Goal: Transaction & Acquisition: Purchase product/service

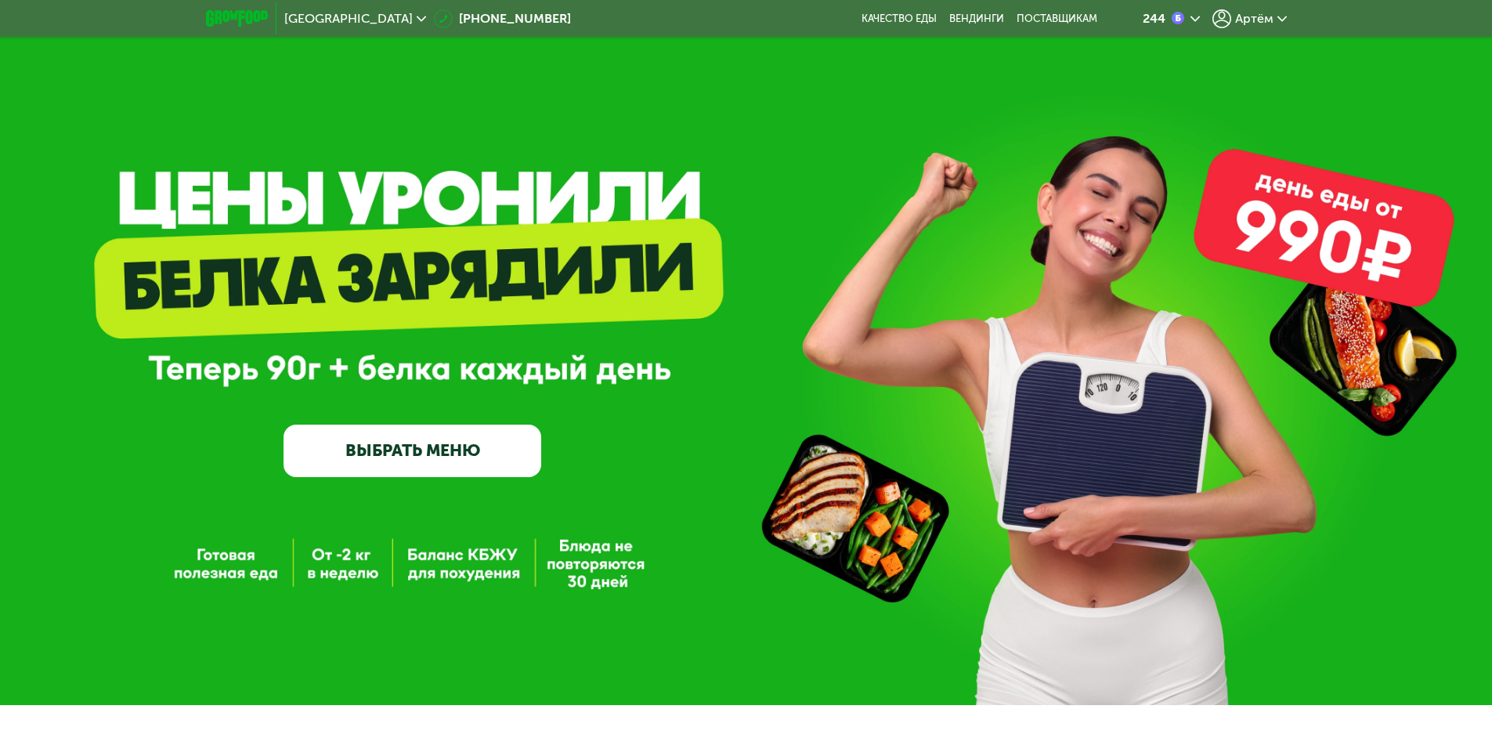
click at [1234, 18] on div "Артём" at bounding box center [1250, 18] width 74 height 19
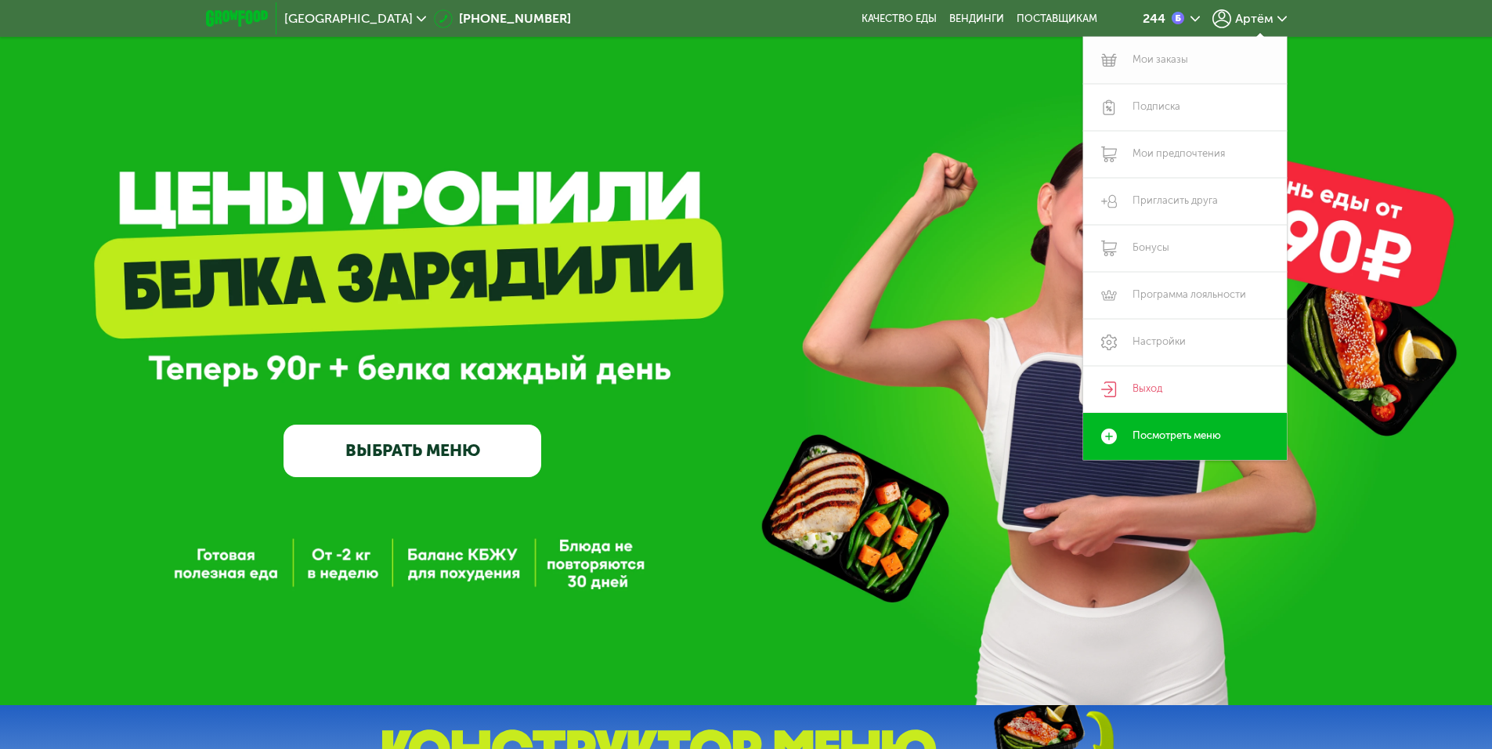
click at [1202, 61] on link "Мои заказы" at bounding box center [1185, 60] width 204 height 47
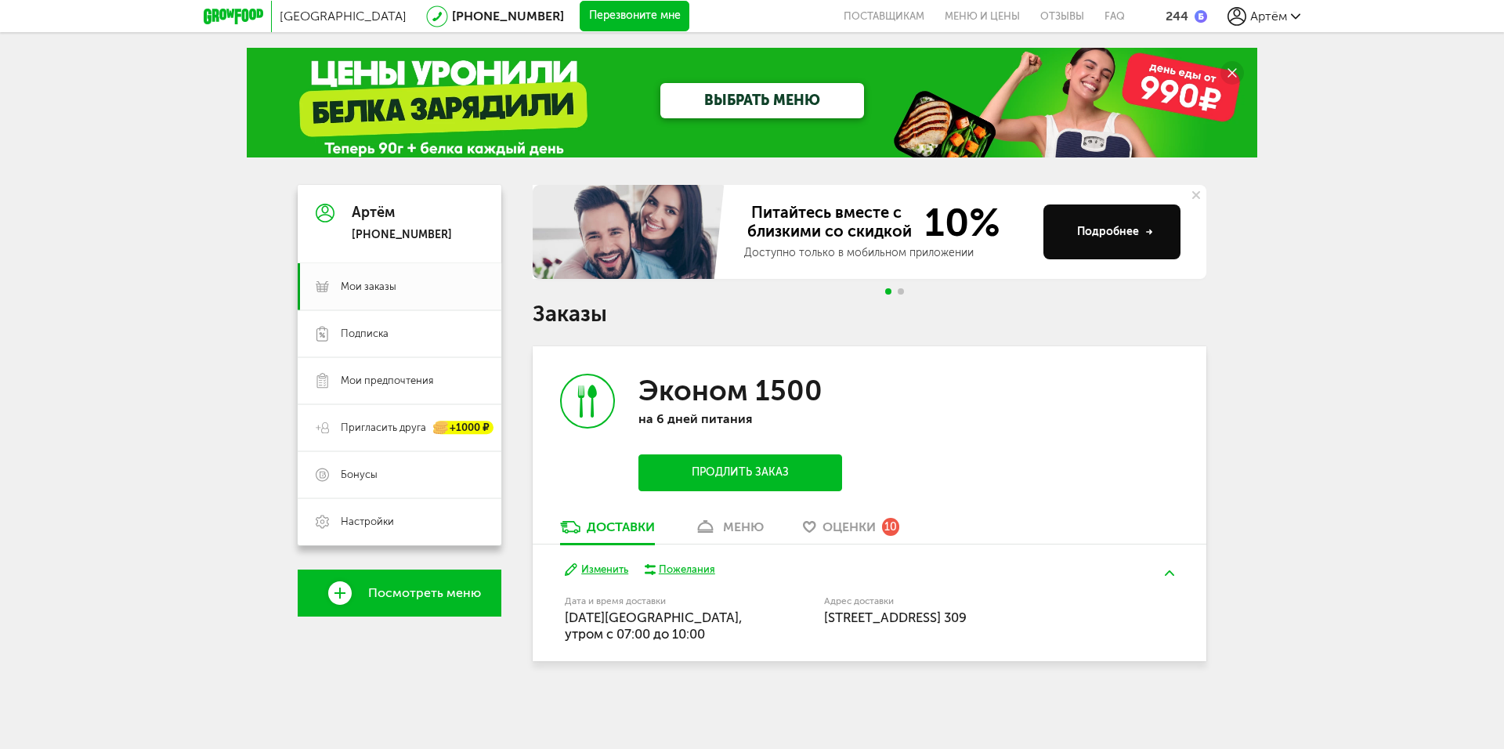
click at [604, 571] on button "Изменить" at bounding box center [596, 569] width 63 height 15
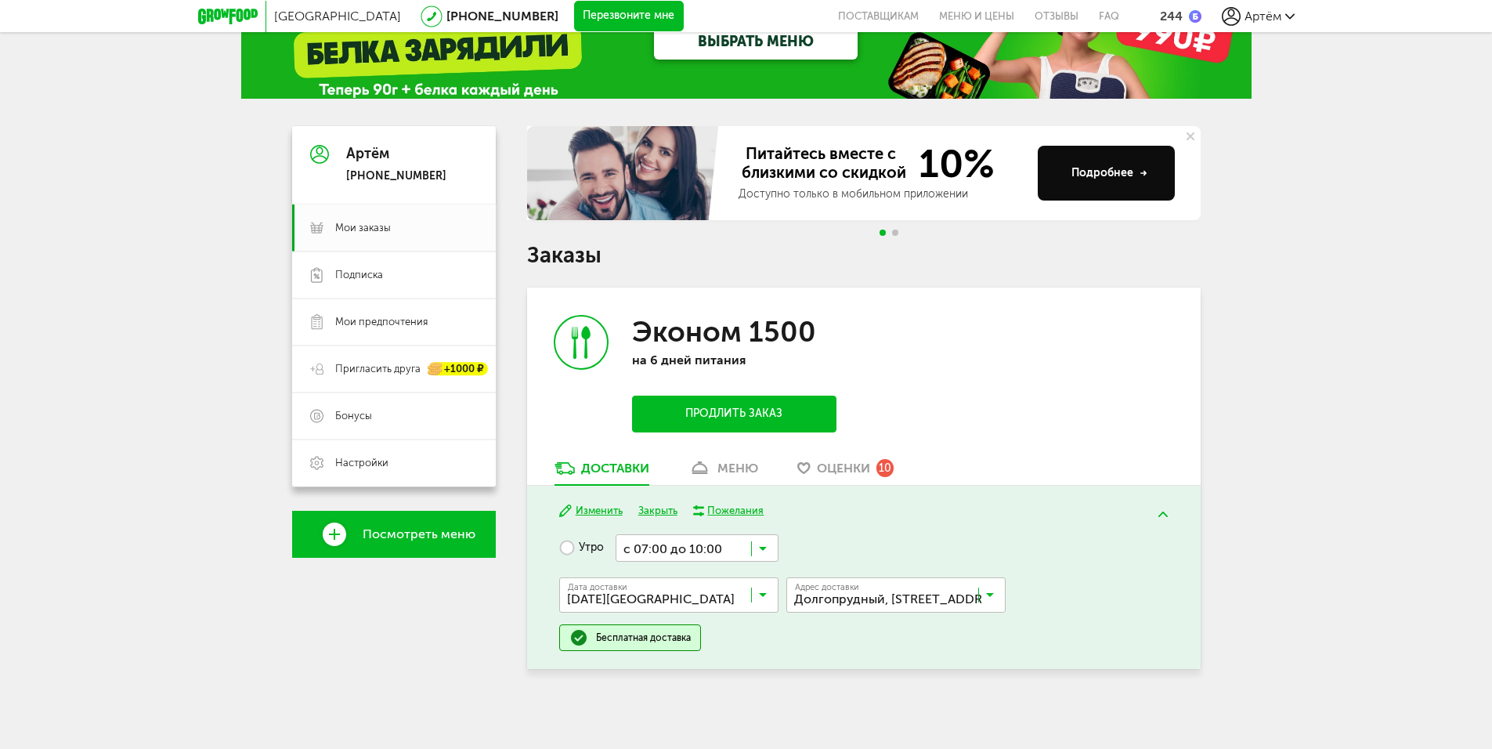
scroll to position [59, 0]
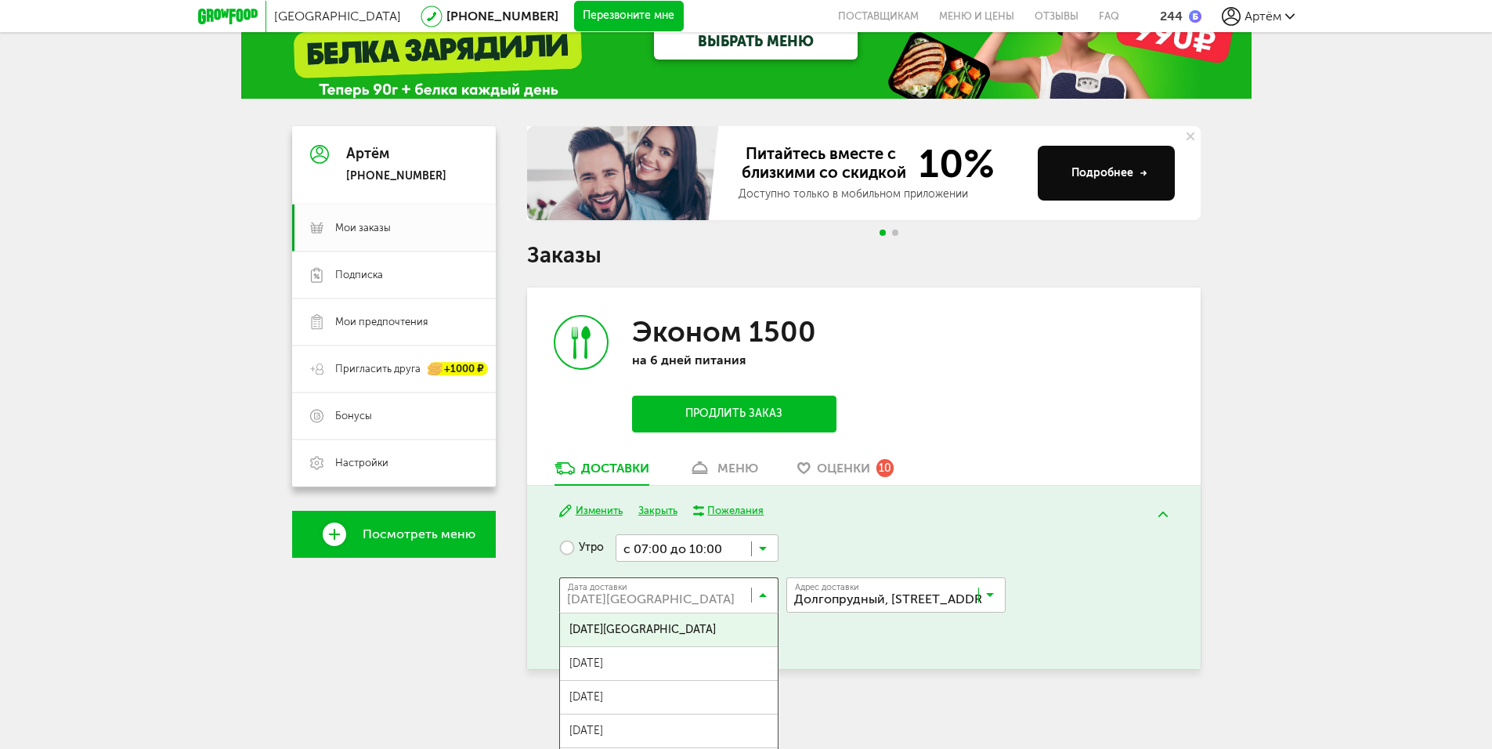
click at [734, 585] on input "Search for option" at bounding box center [672, 598] width 219 height 27
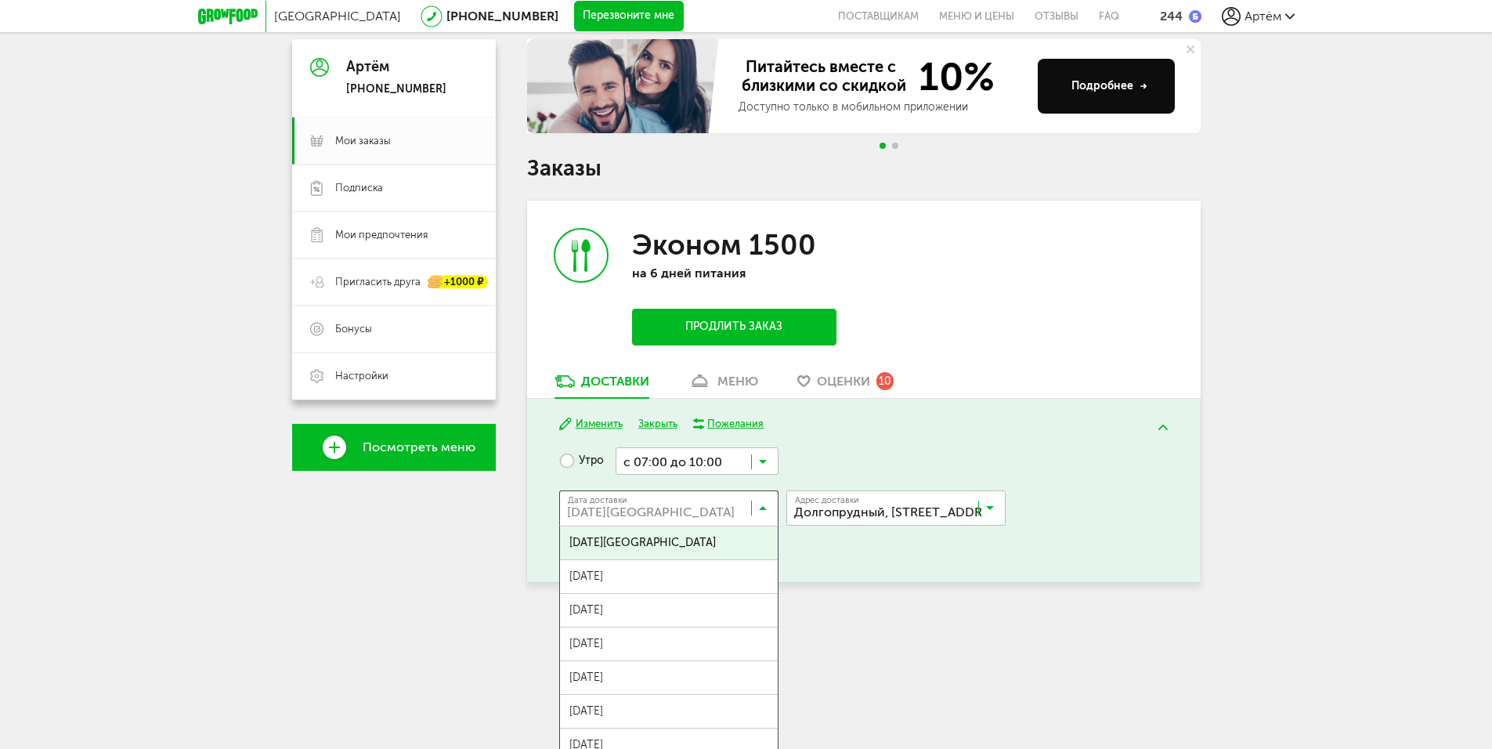
scroll to position [157, 0]
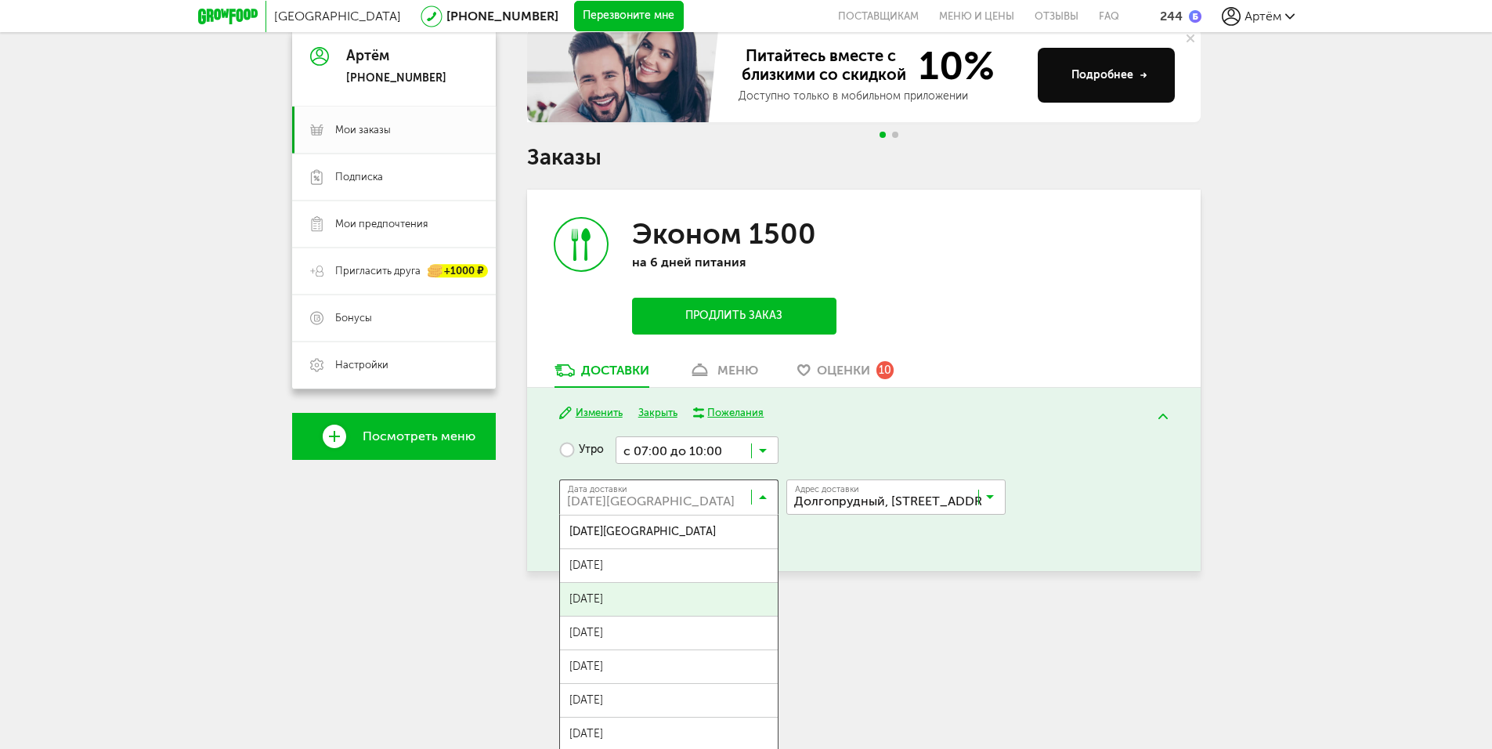
click at [930, 635] on div "Москва [PHONE_NUMBER] Перезвоните мне поставщикам Меню и цены Отзывы FAQ 244 [P…" at bounding box center [746, 247] width 1492 height 808
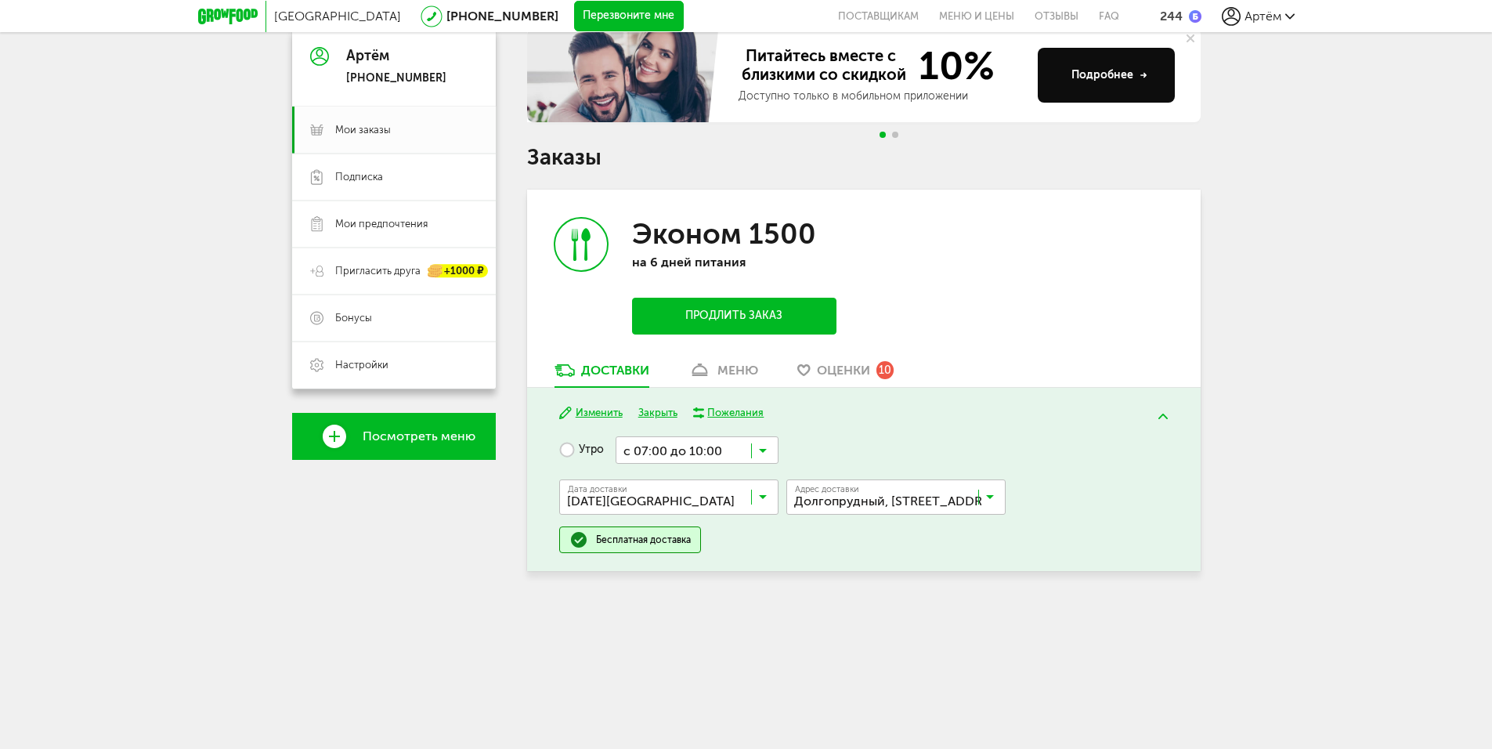
scroll to position [59, 0]
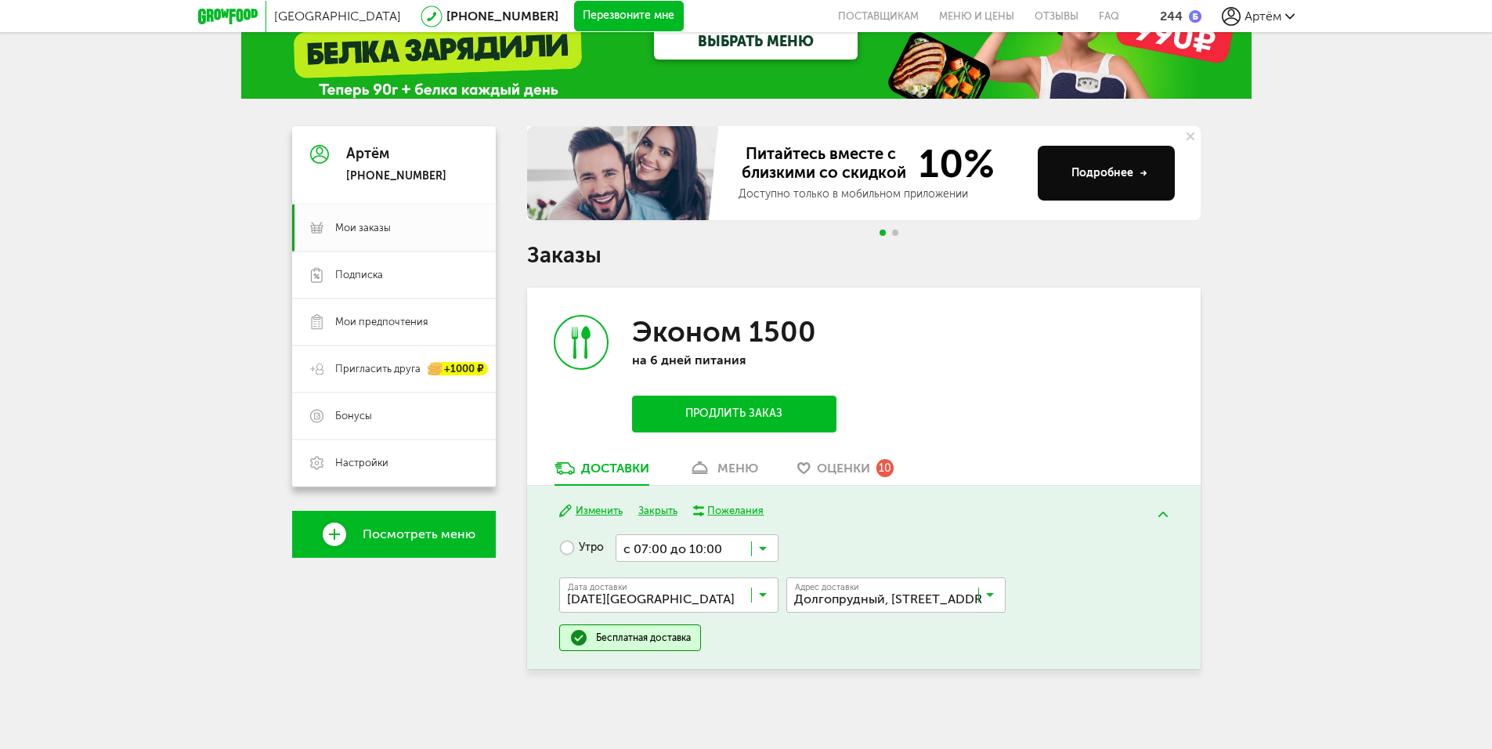
click at [845, 479] on link "Оценки 10" at bounding box center [846, 472] width 112 height 25
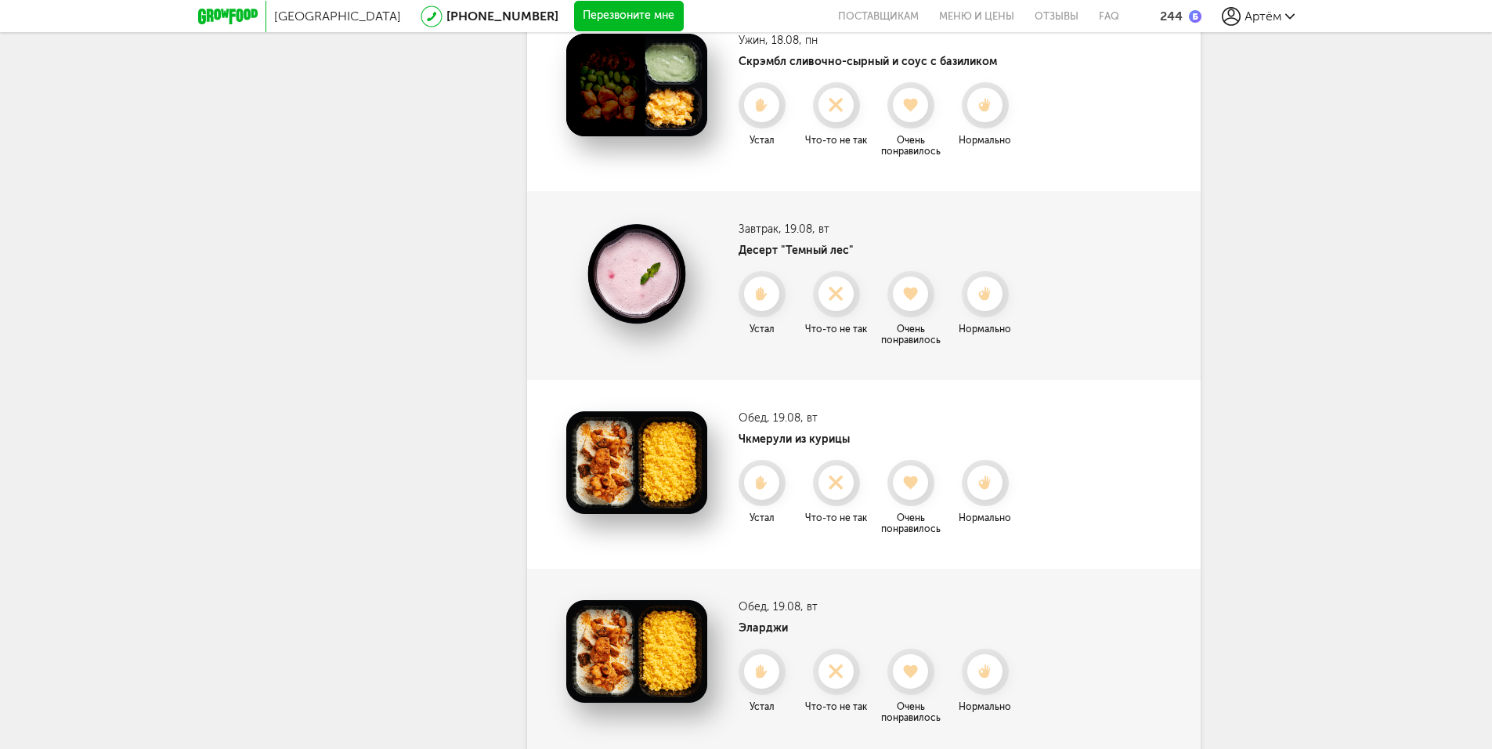
scroll to position [1572, 0]
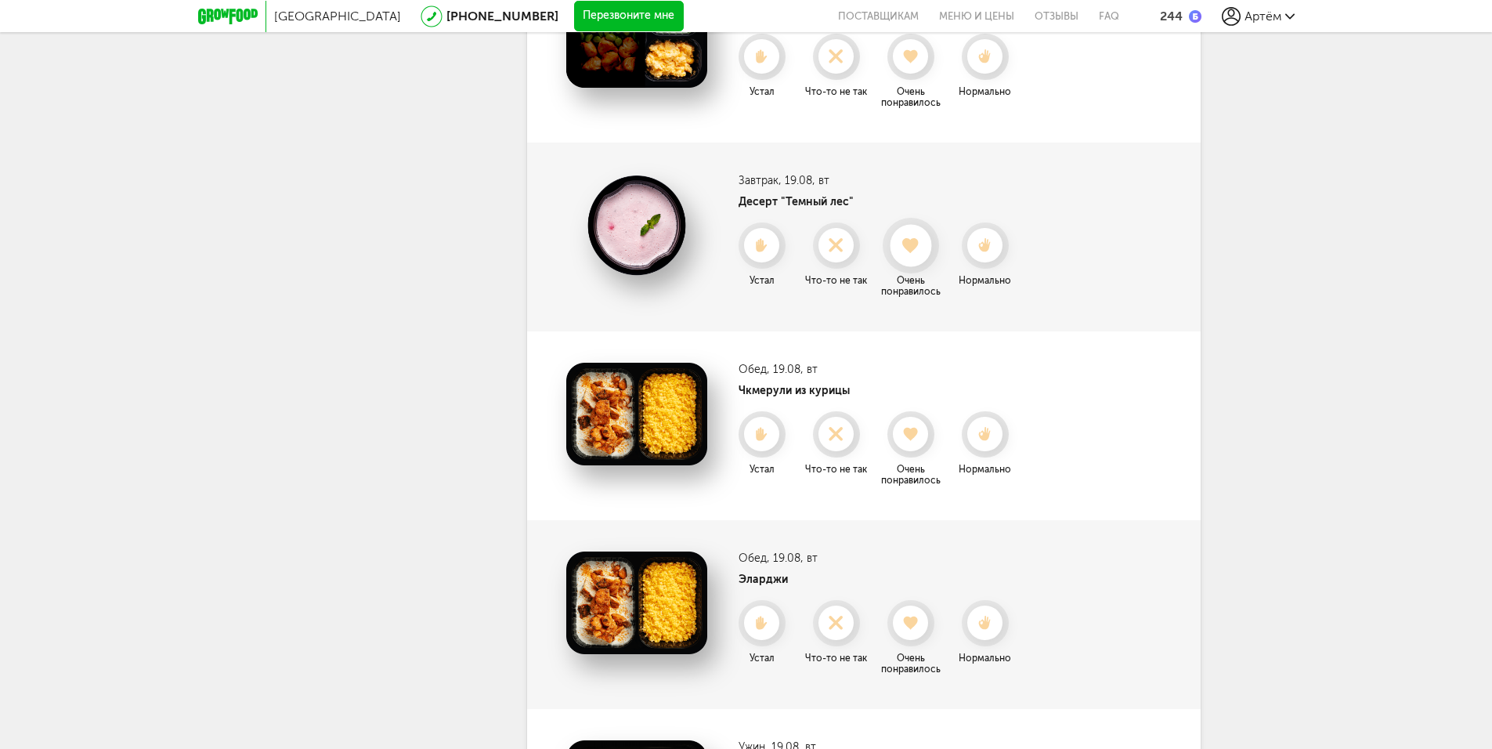
click at [917, 255] on div at bounding box center [911, 246] width 42 height 42
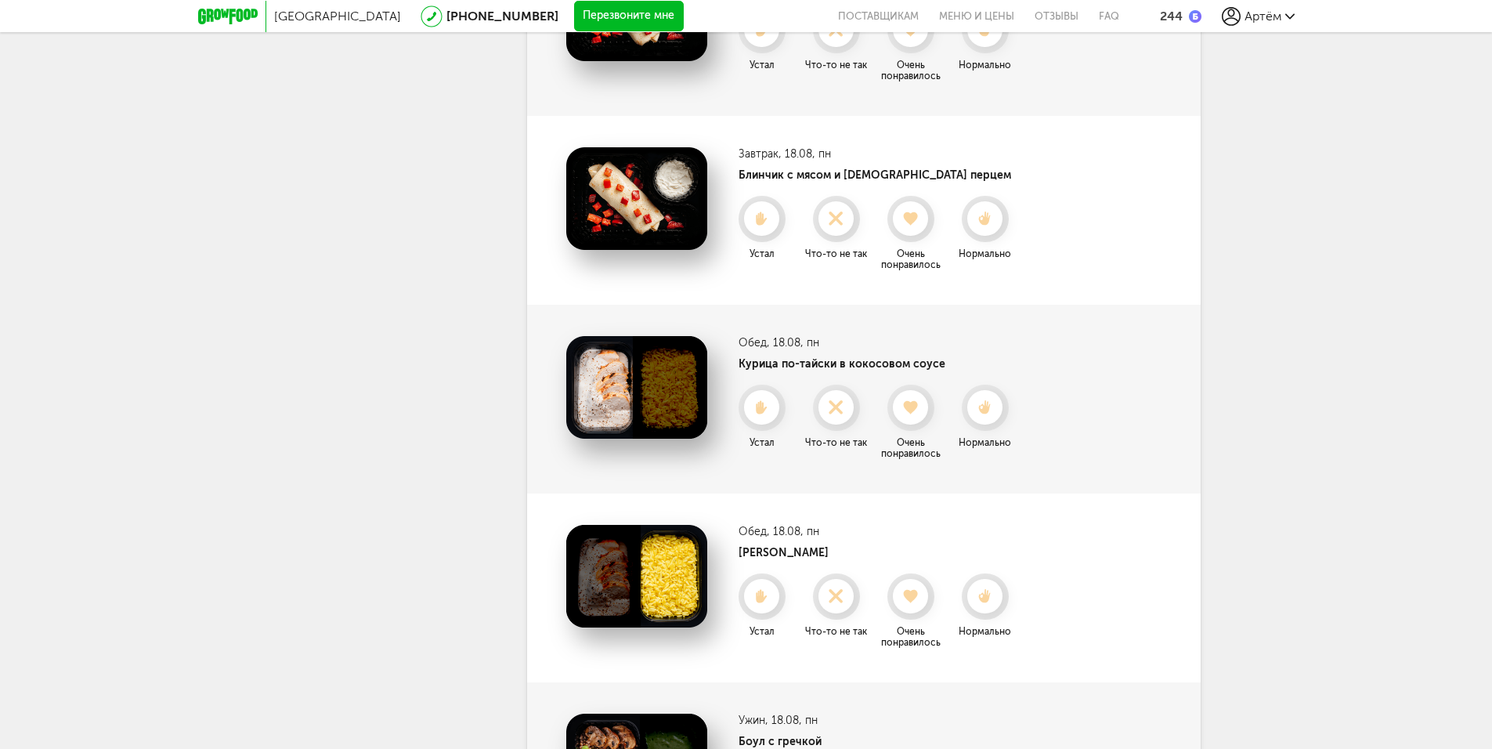
scroll to position [279, 0]
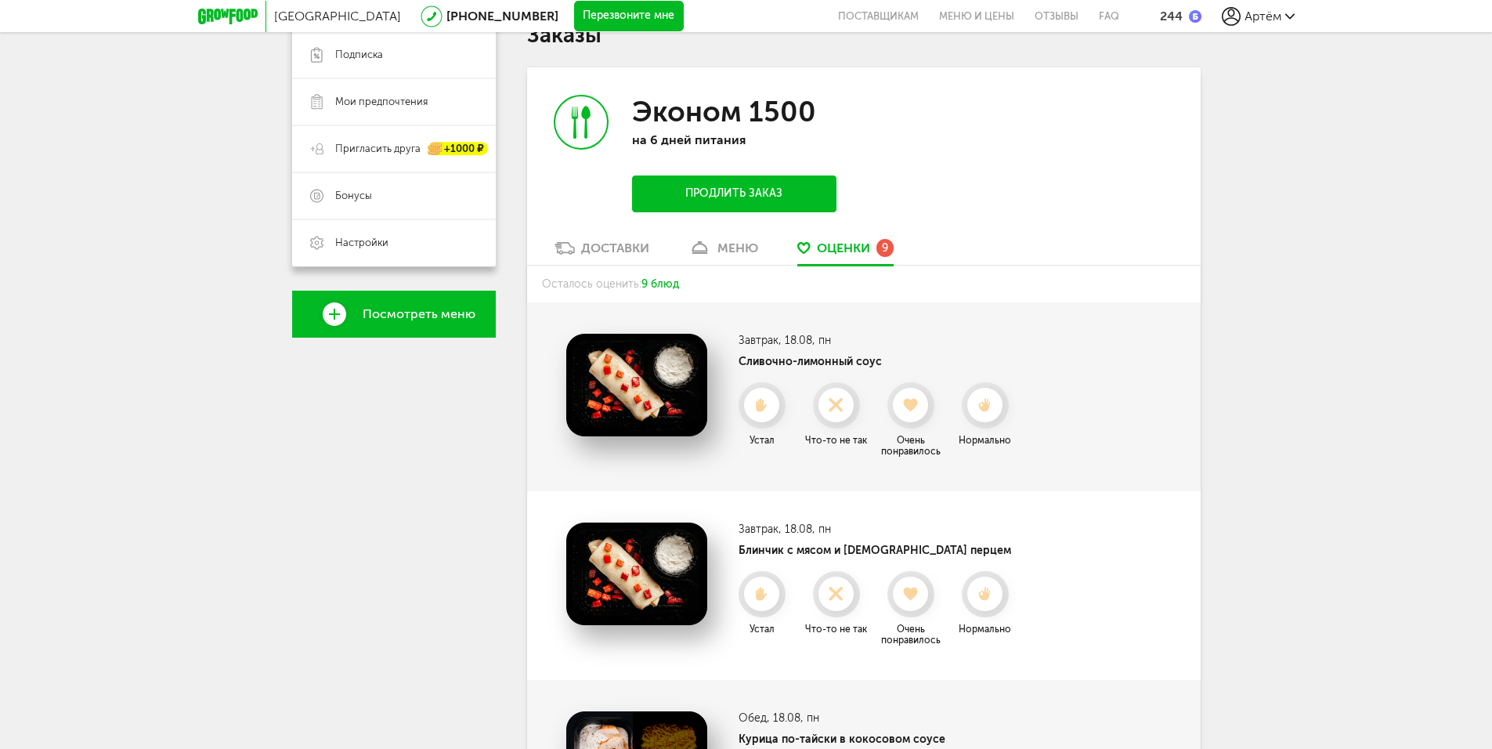
click at [633, 246] on div "Доставки" at bounding box center [615, 248] width 68 height 15
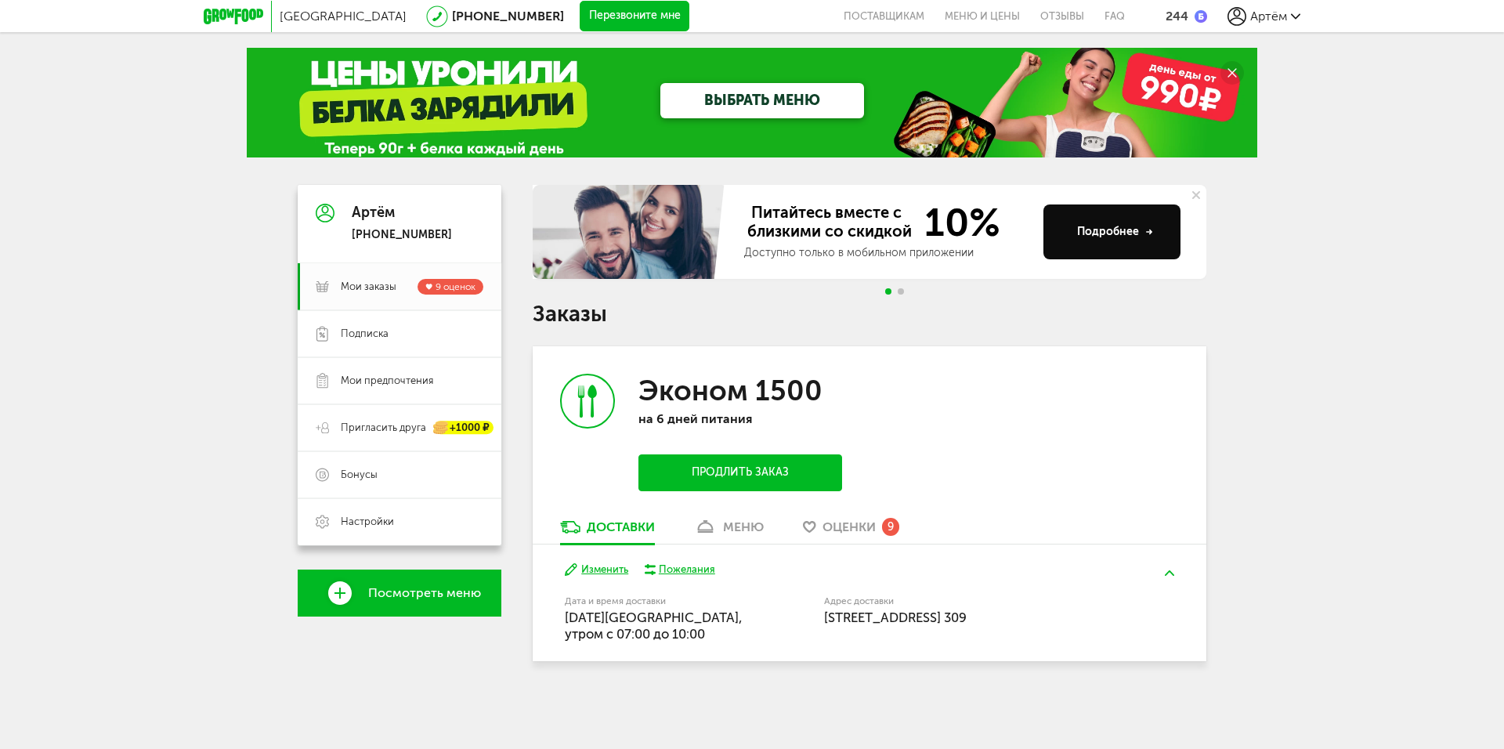
click at [713, 464] on button "Продлить заказ" at bounding box center [740, 472] width 204 height 37
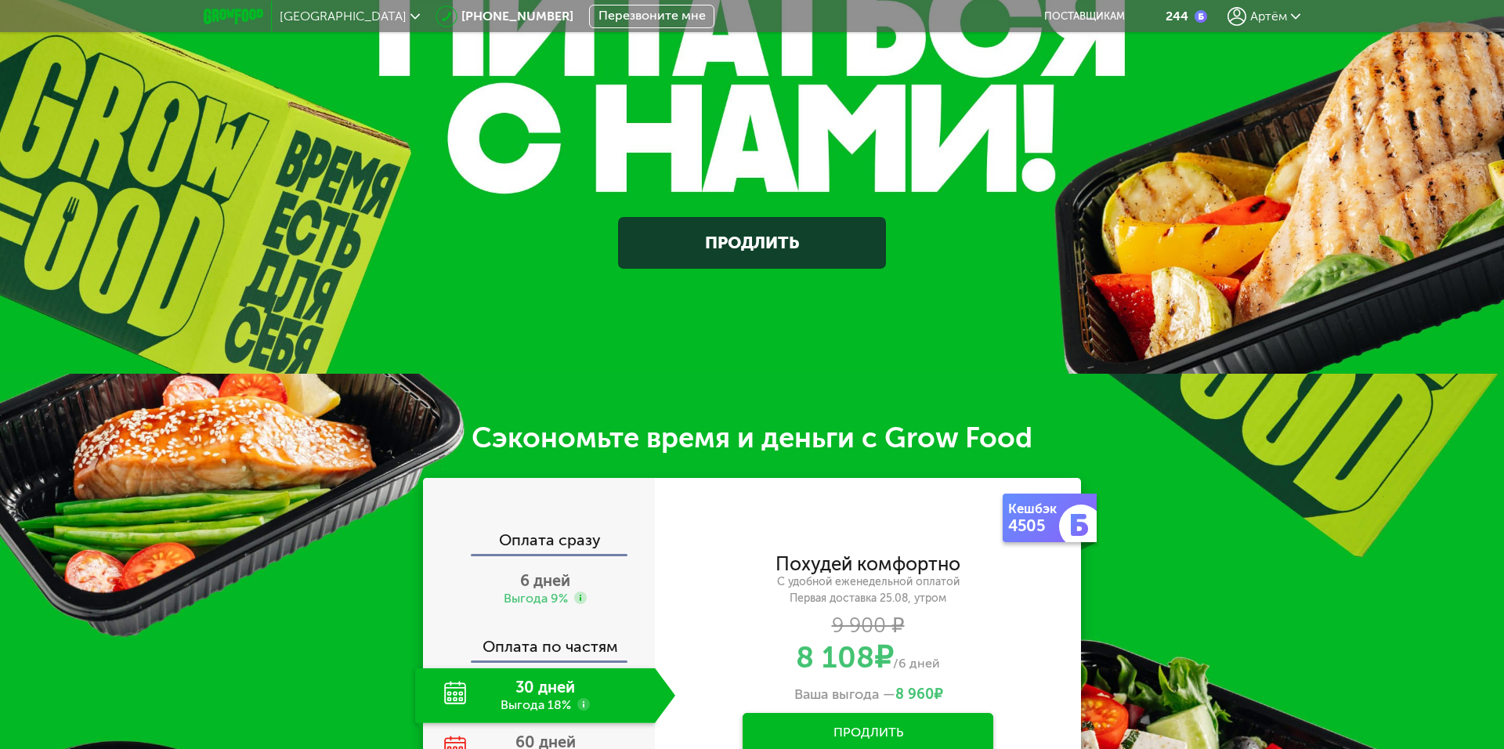
scroll to position [627, 0]
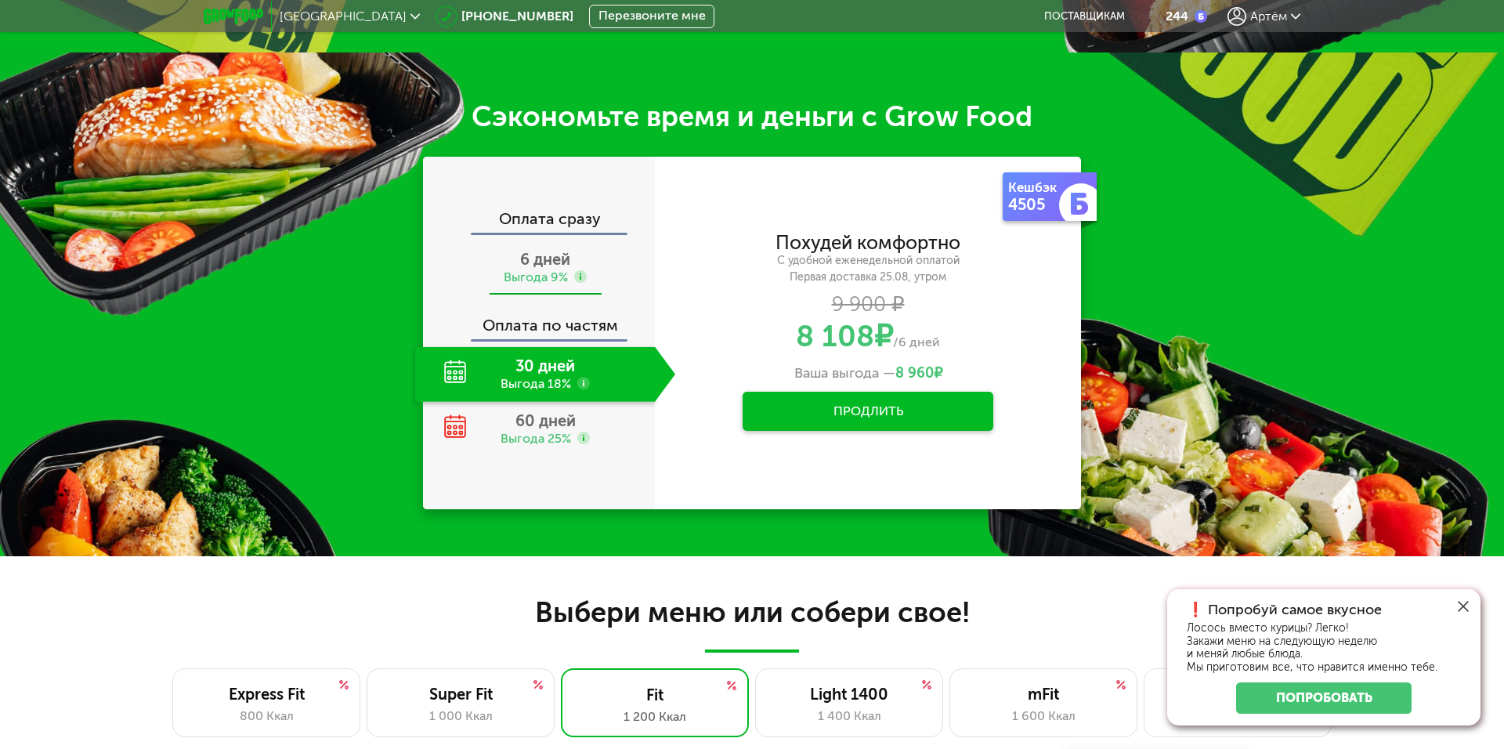
click at [532, 259] on span "6 дней" at bounding box center [545, 259] width 50 height 19
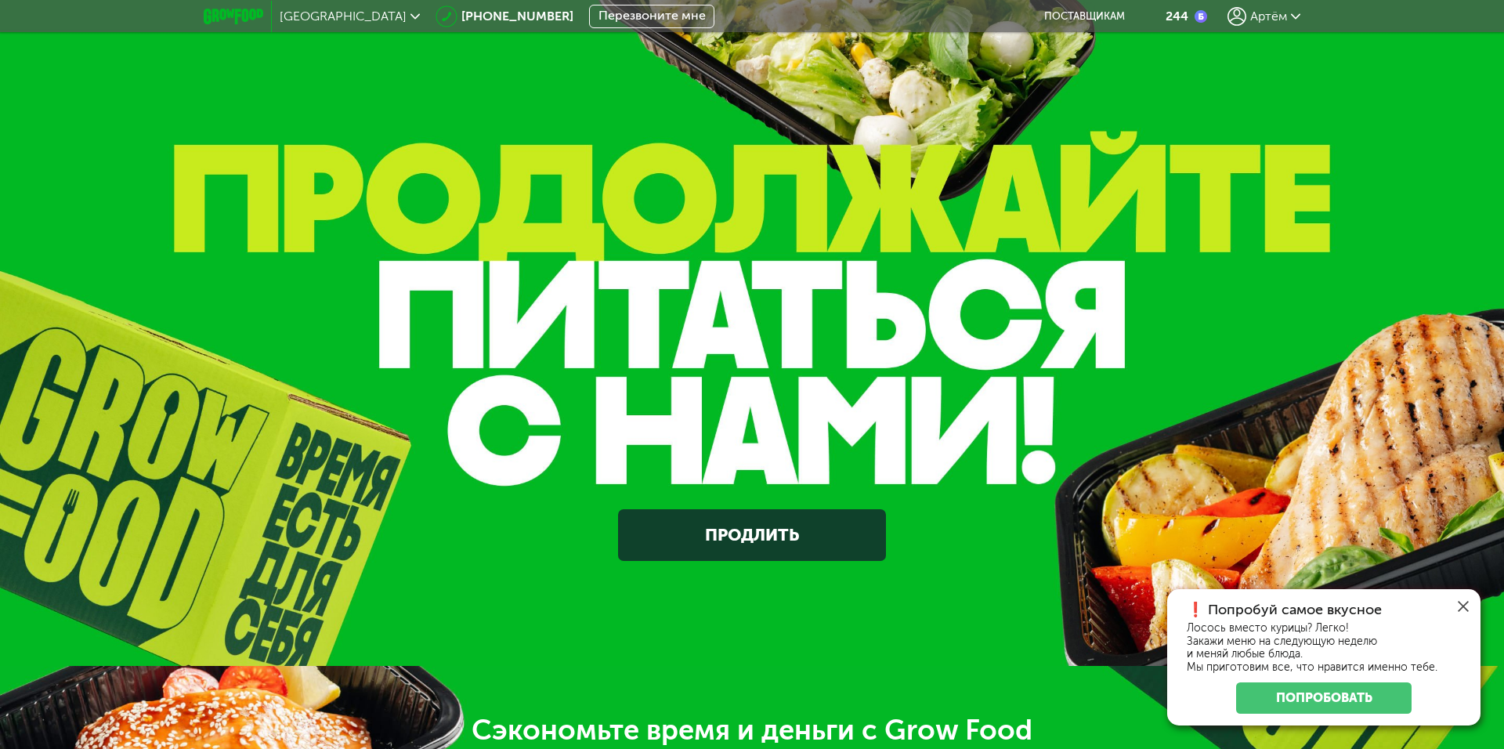
scroll to position [0, 0]
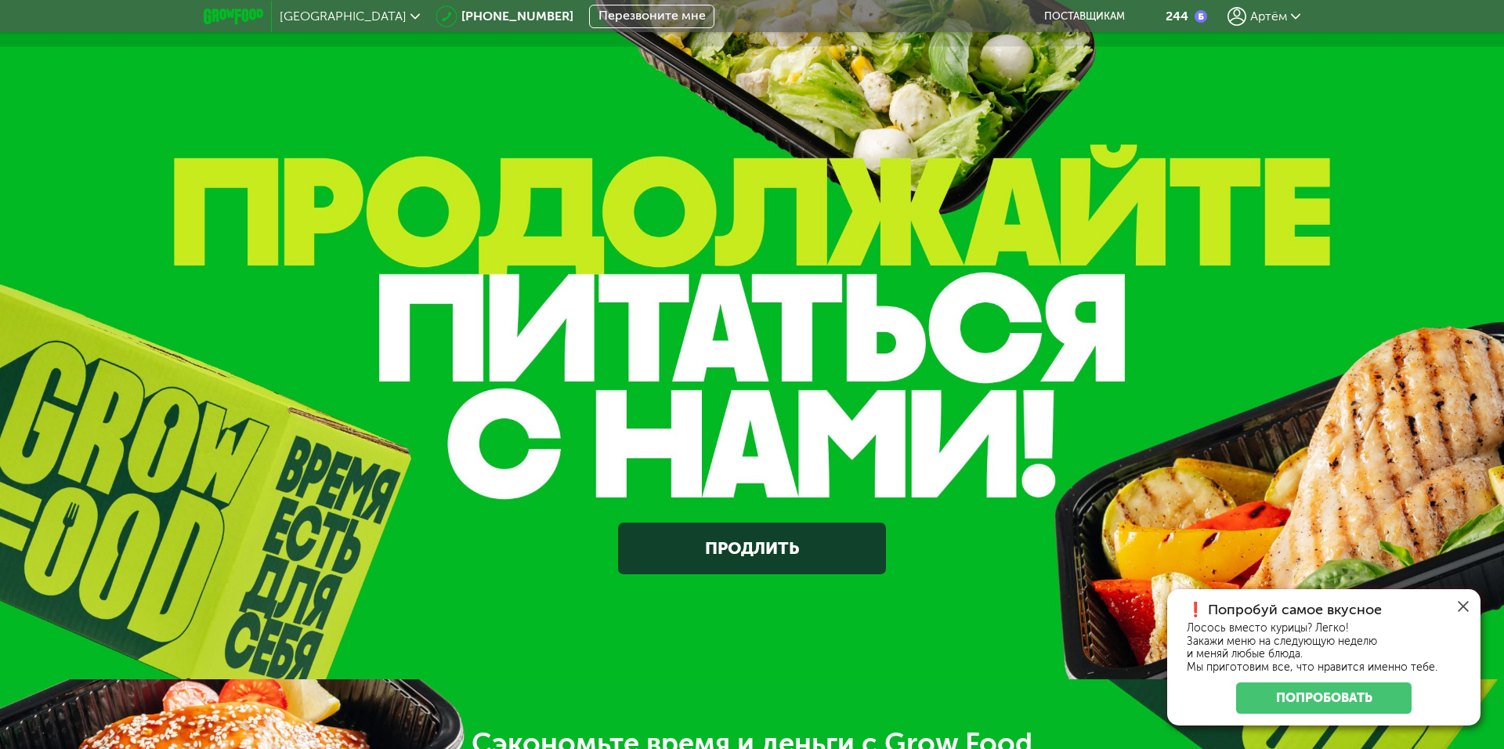
click at [1243, 24] on icon at bounding box center [1237, 16] width 19 height 19
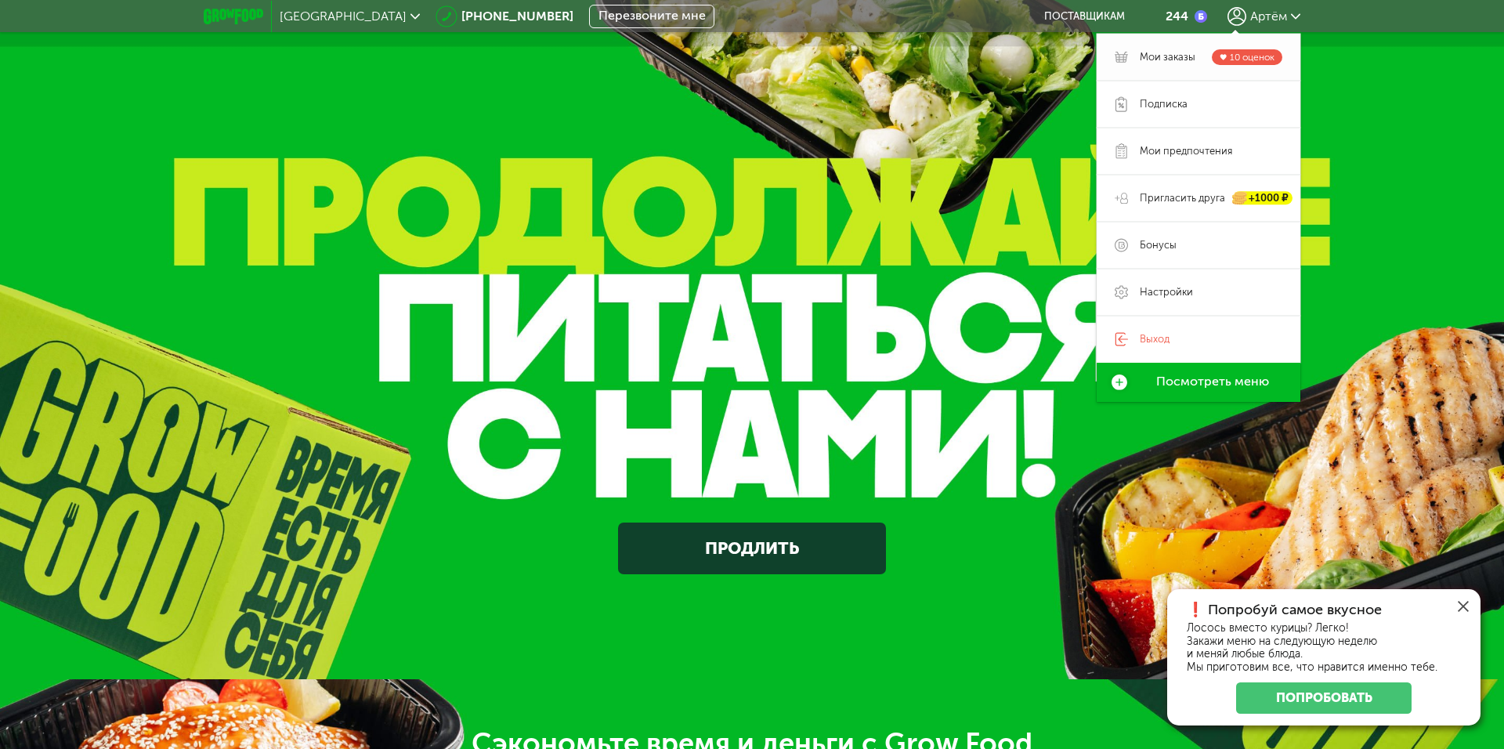
click at [1181, 58] on span "Мои заказы" at bounding box center [1168, 57] width 56 height 14
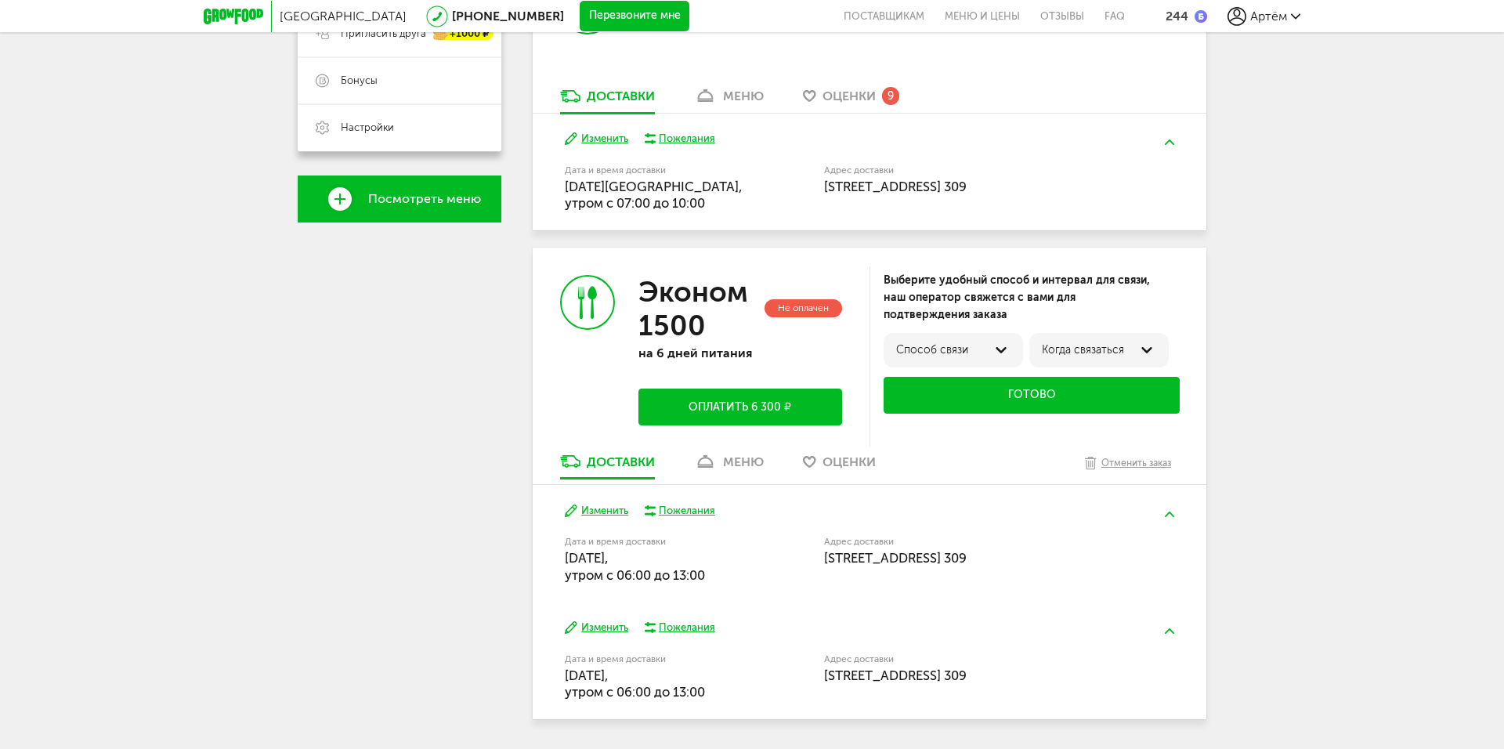
scroll to position [444, 0]
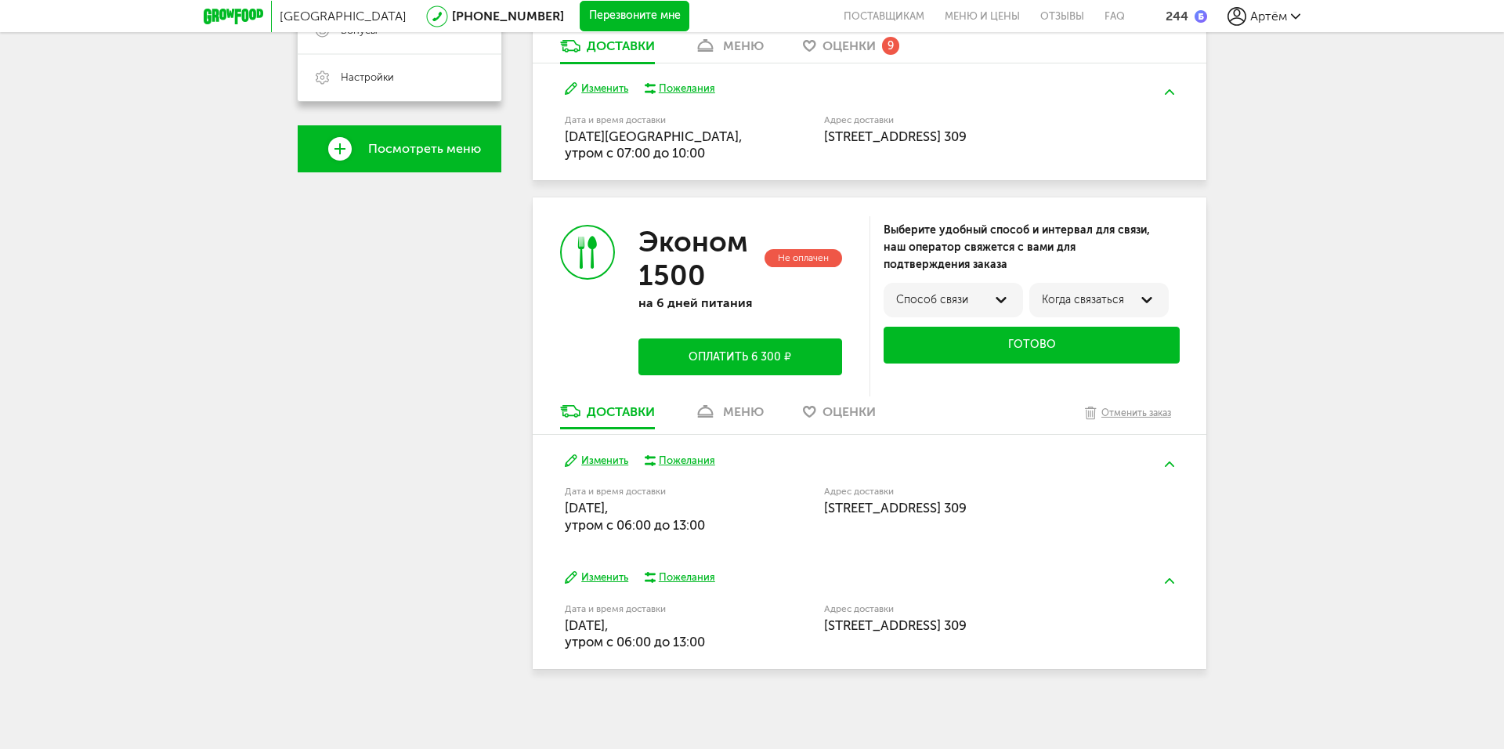
click at [604, 466] on button "Изменить" at bounding box center [596, 461] width 63 height 15
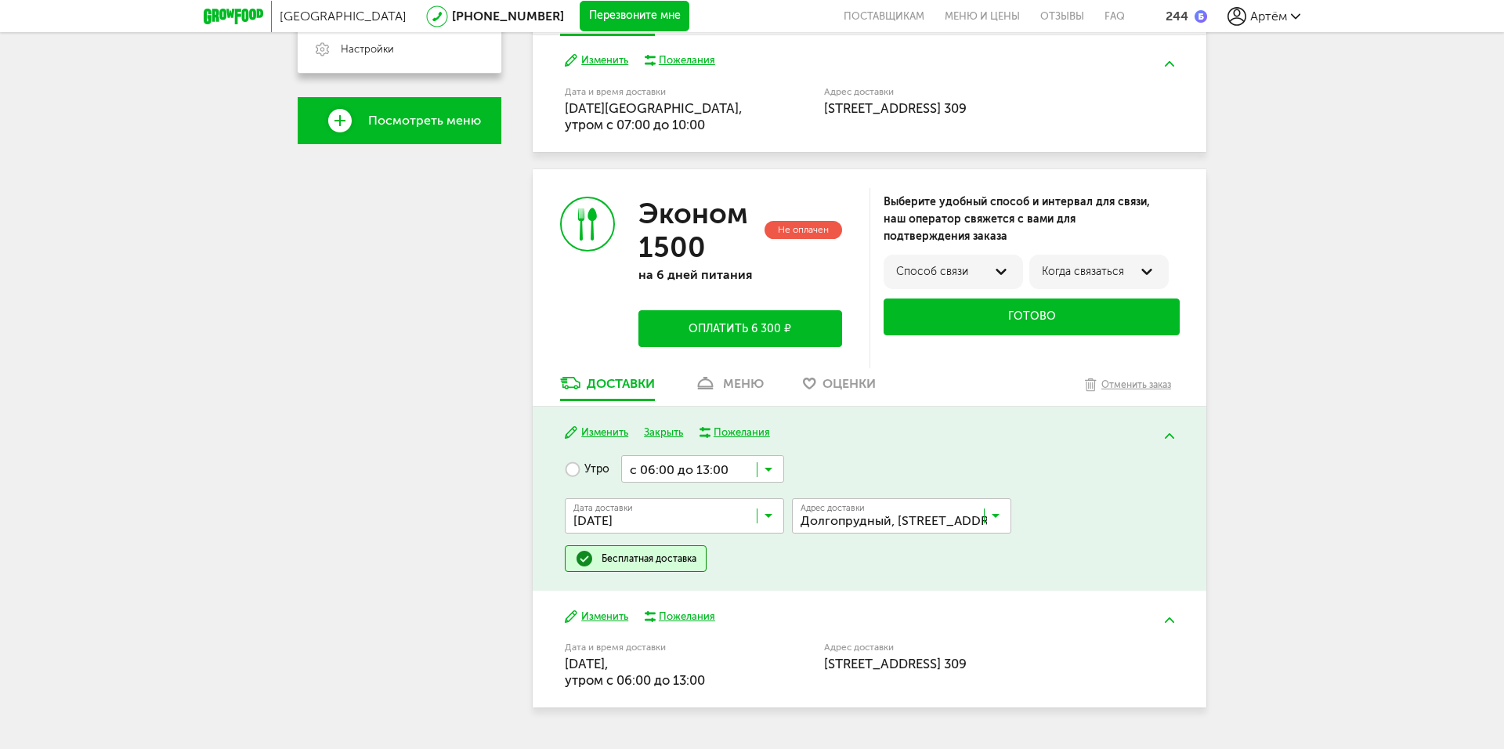
scroll to position [511, 0]
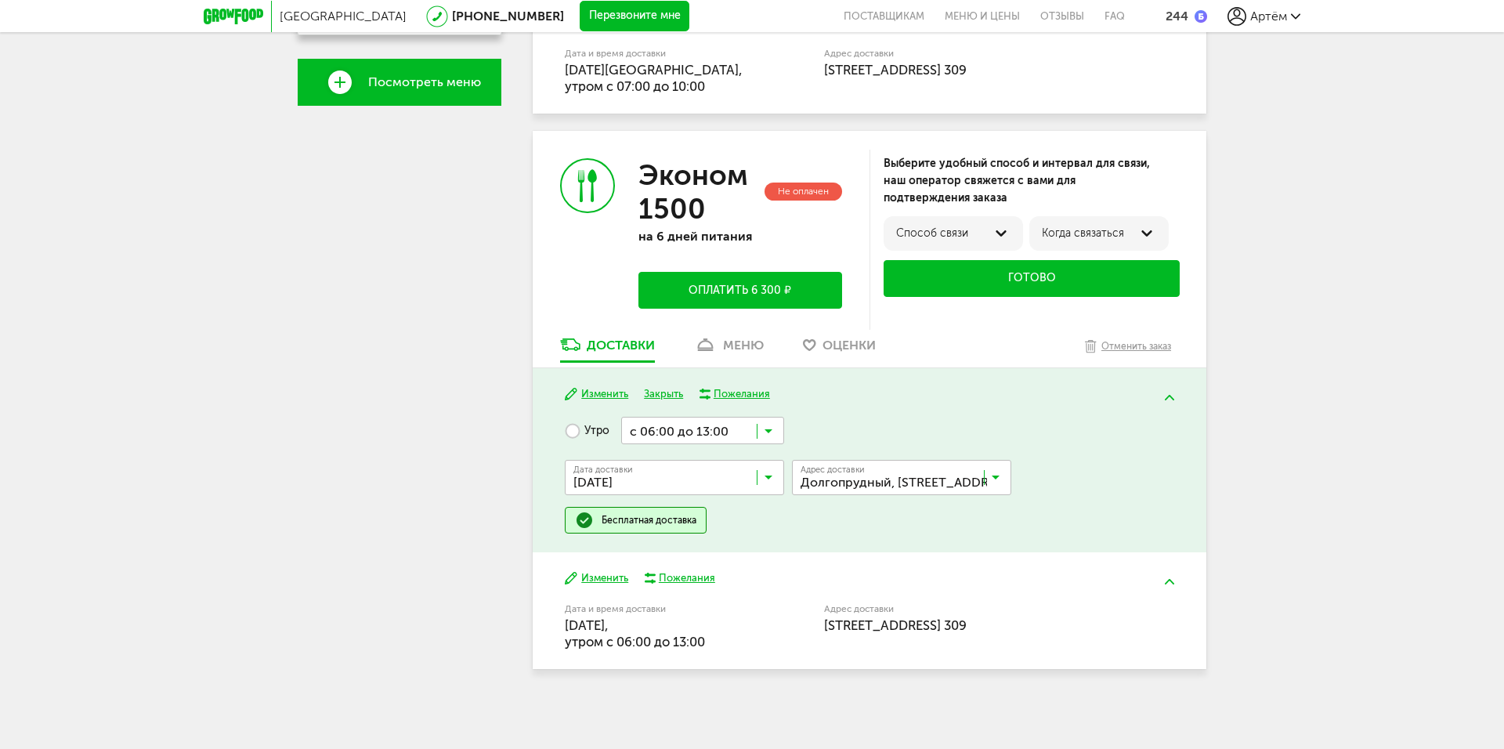
click at [722, 488] on input "Search for option" at bounding box center [678, 481] width 219 height 27
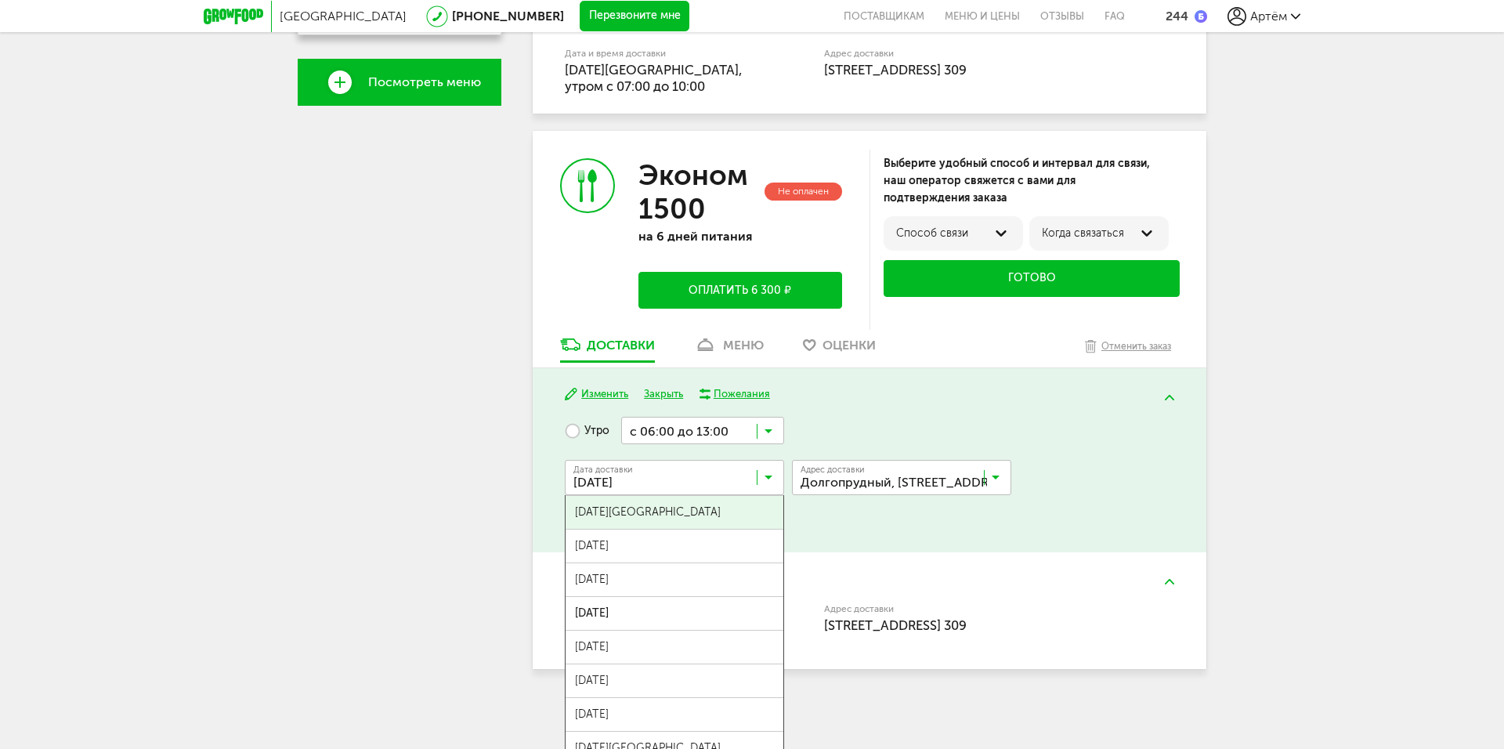
click at [727, 475] on input "Search for option" at bounding box center [678, 481] width 219 height 27
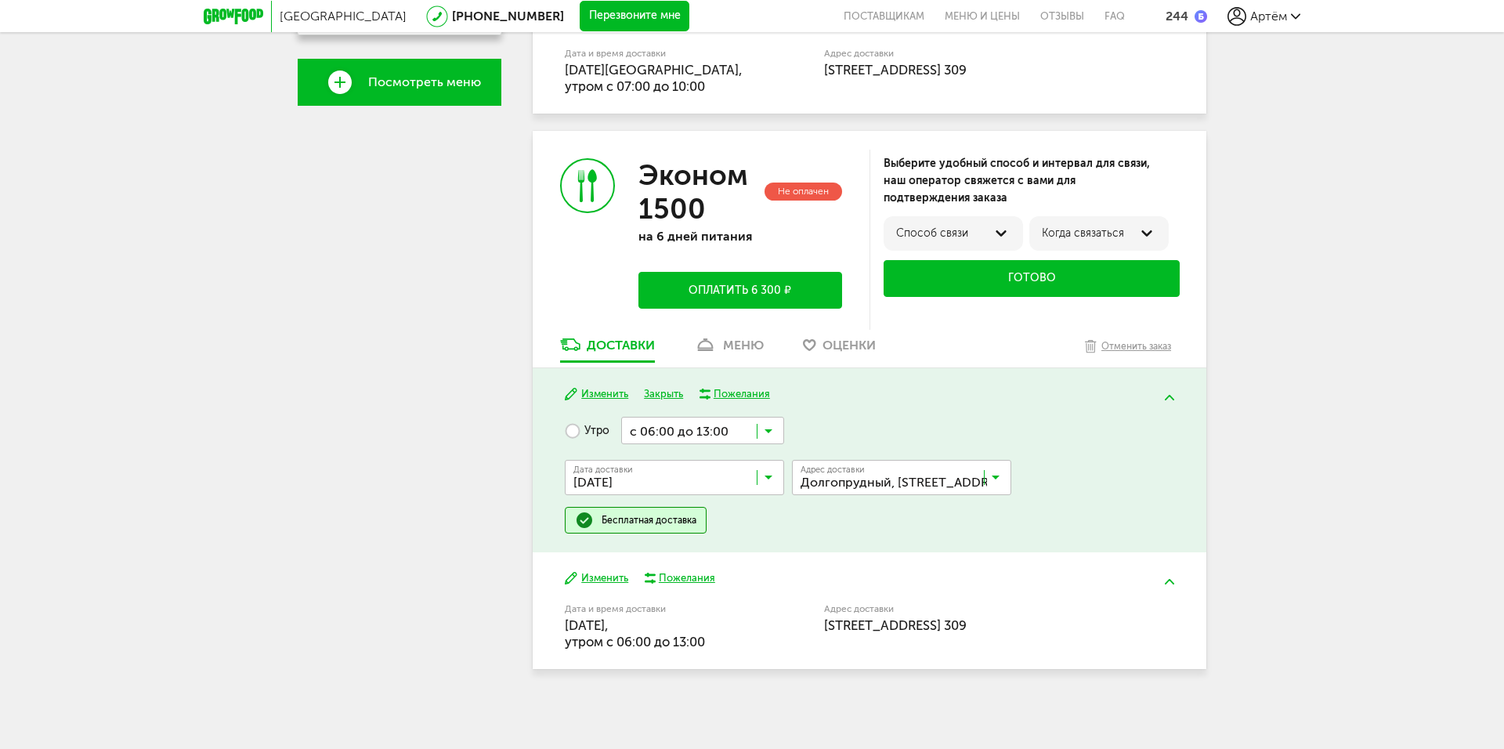
click at [714, 439] on input "Search for option" at bounding box center [702, 430] width 163 height 27
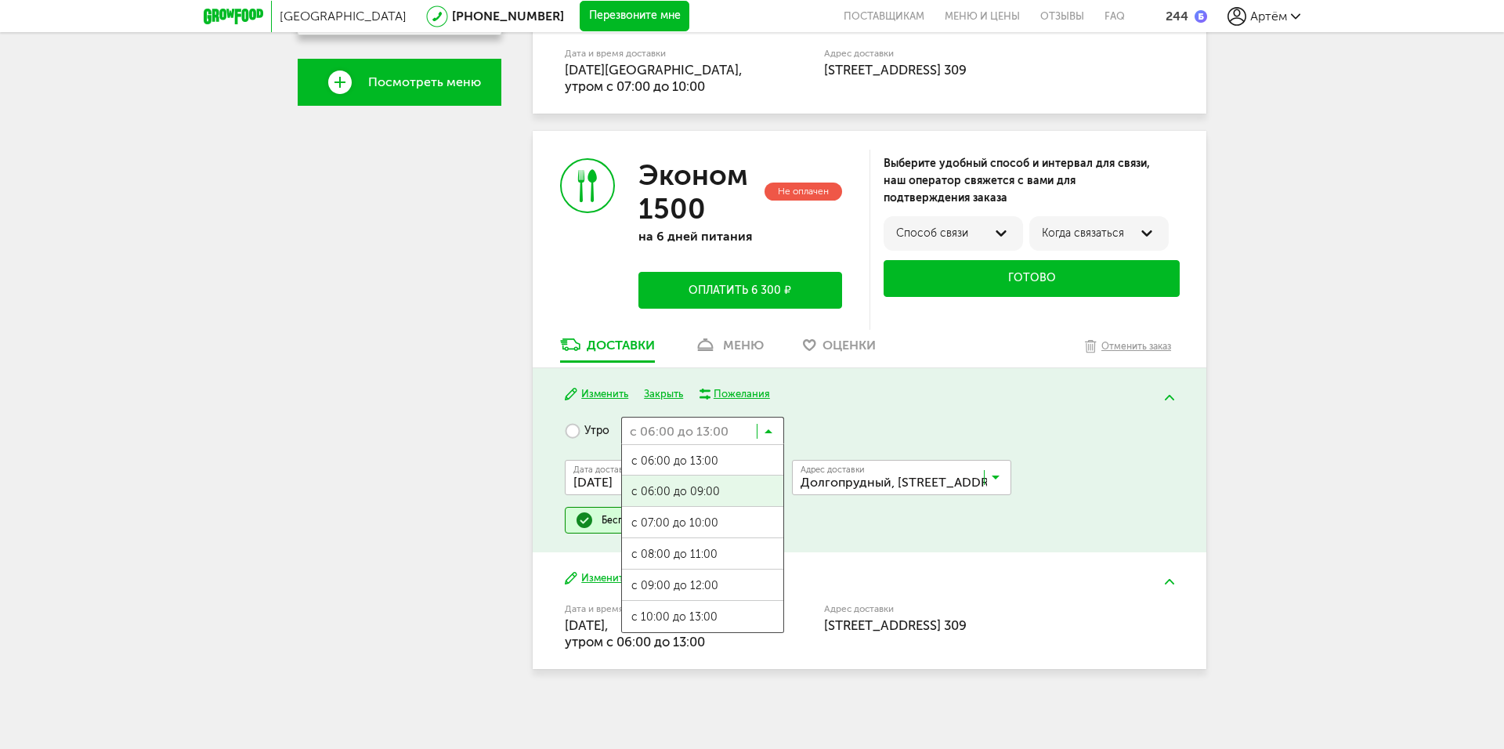
click at [745, 486] on span "с 06:00 до 09:00" at bounding box center [702, 492] width 161 height 33
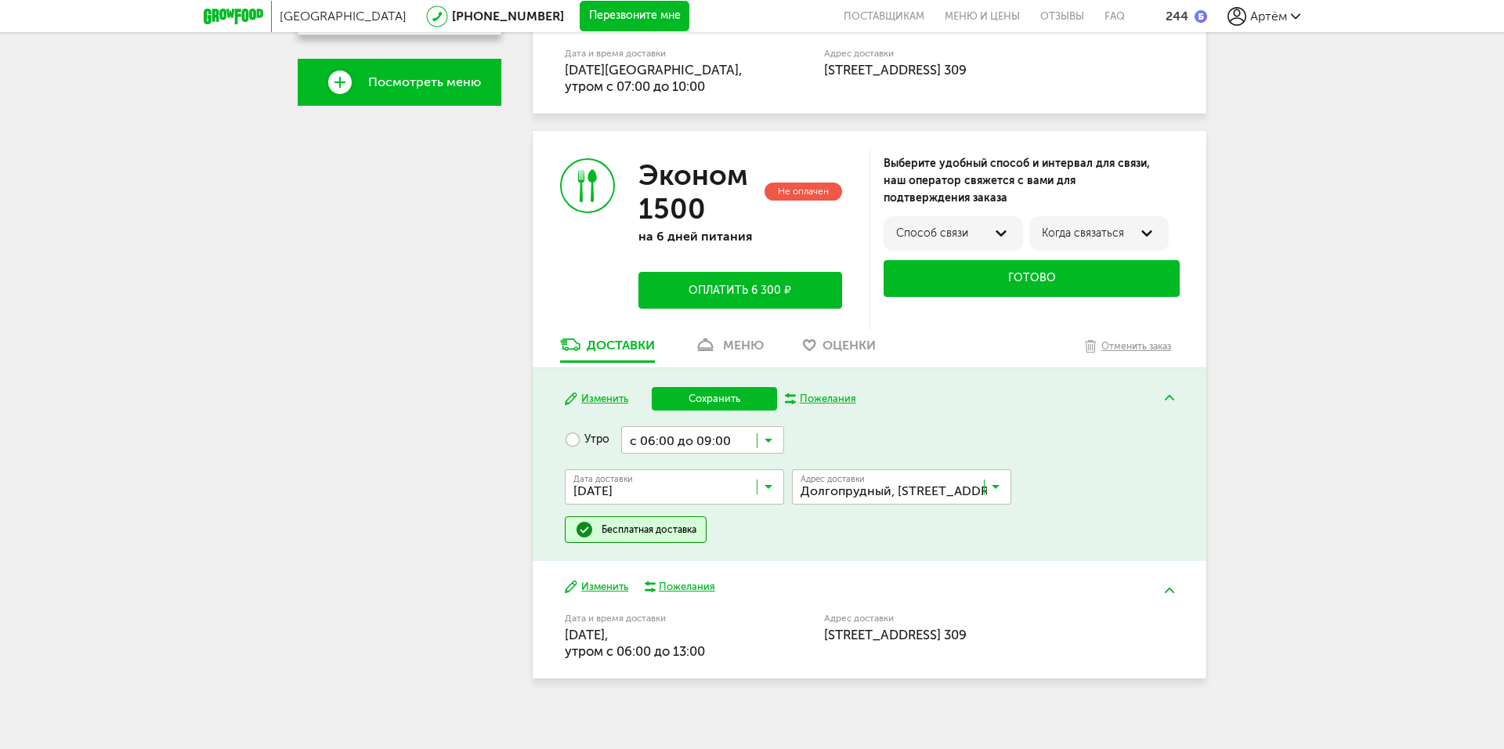
click at [595, 584] on button "Изменить" at bounding box center [596, 587] width 63 height 15
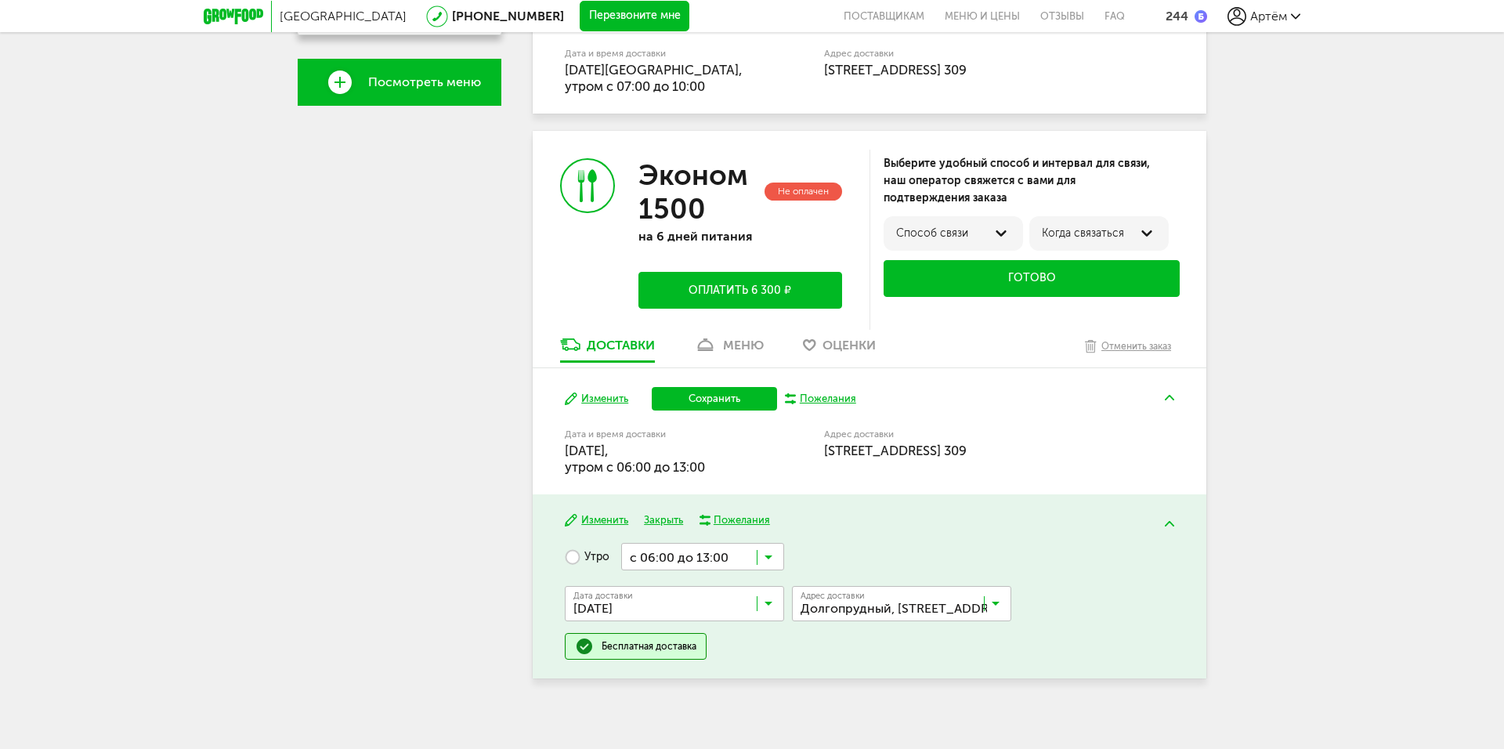
click at [689, 556] on input "Search for option" at bounding box center [702, 556] width 163 height 27
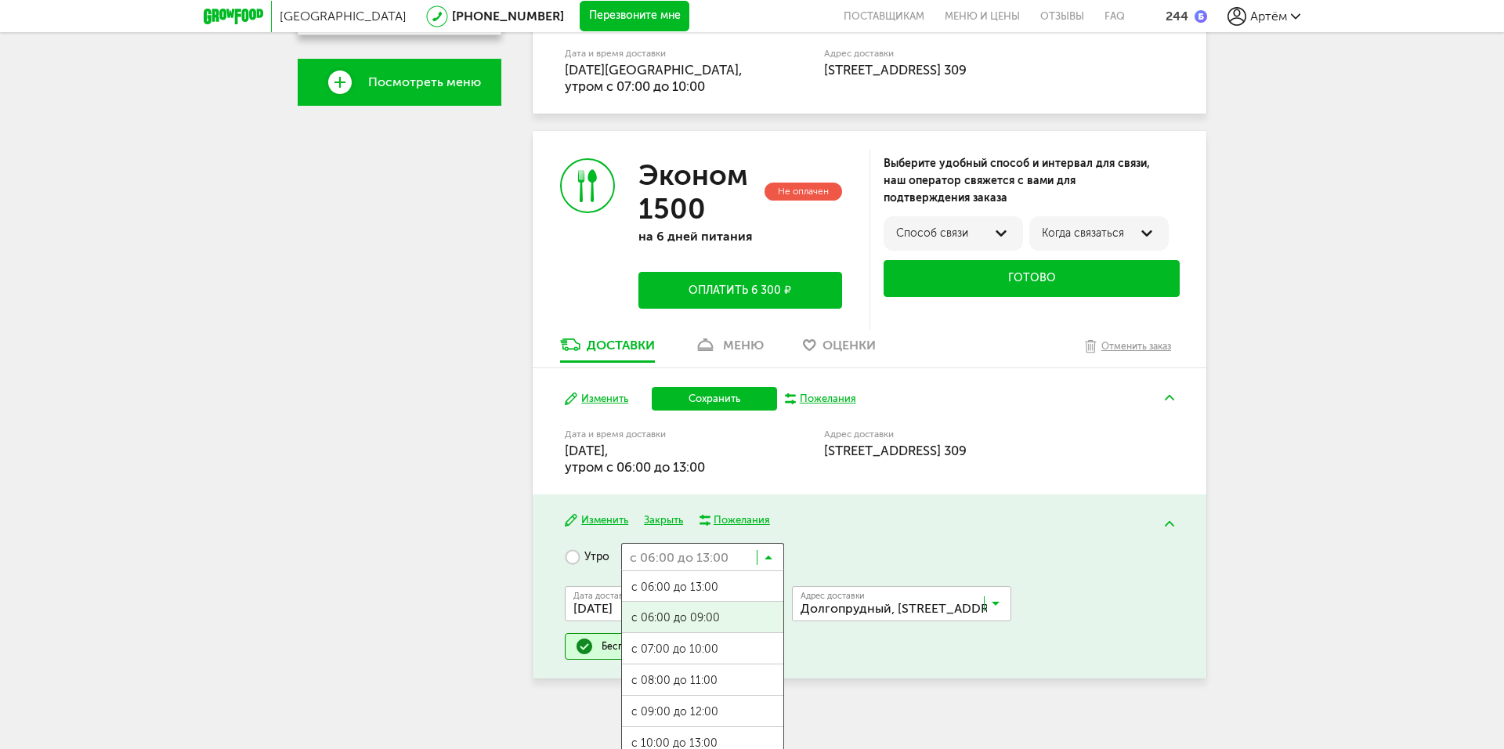
click at [739, 626] on span "с 06:00 до 09:00" at bounding box center [702, 618] width 161 height 33
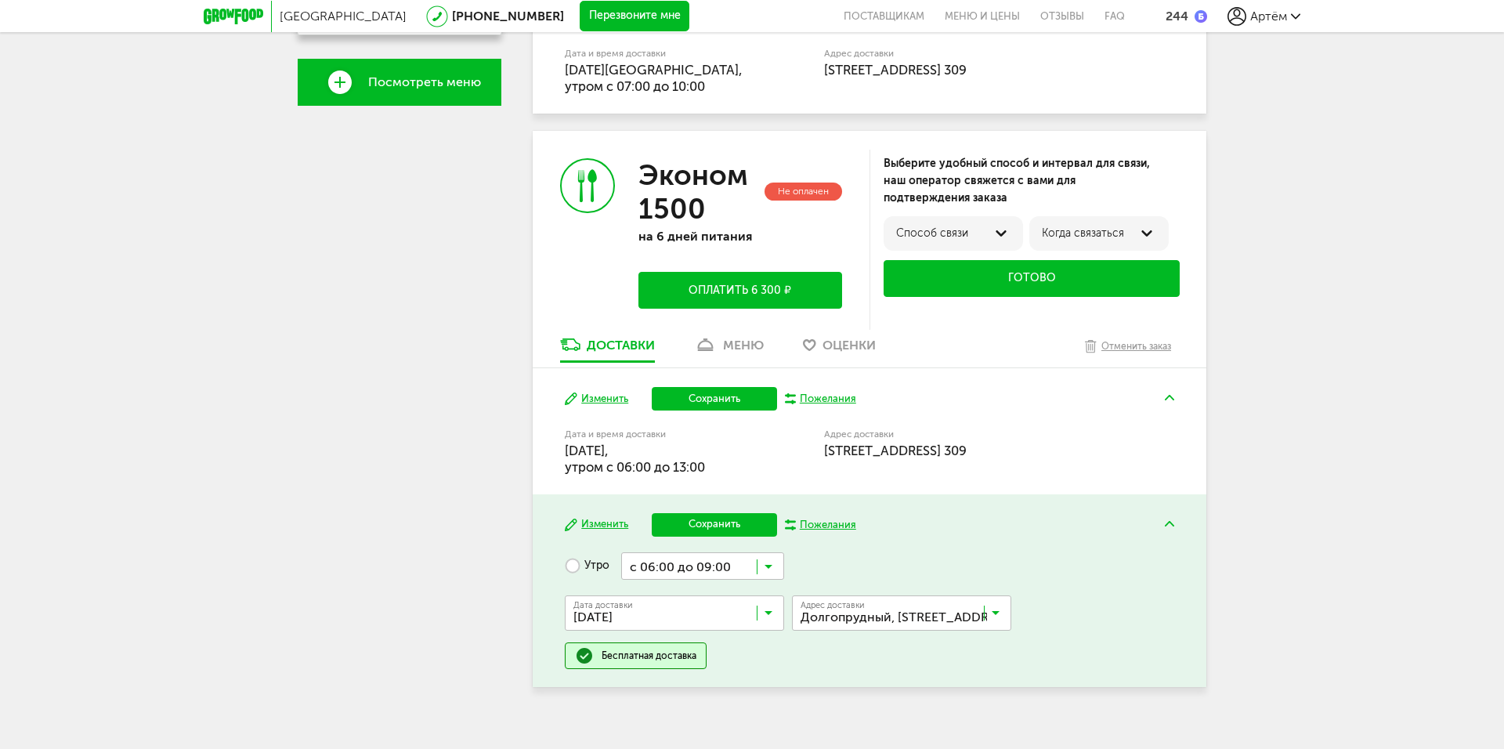
click at [718, 534] on button "Сохранить" at bounding box center [714, 525] width 125 height 24
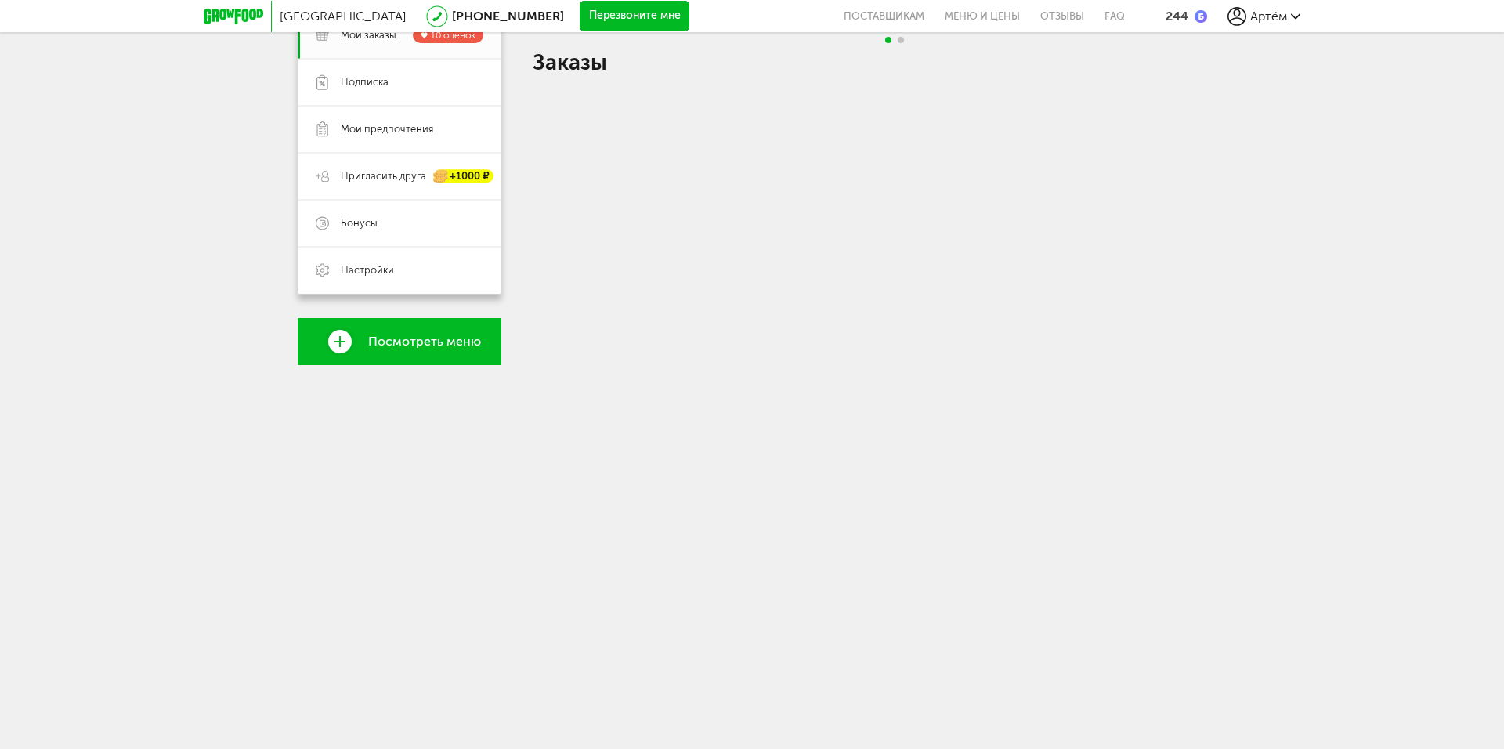
scroll to position [444, 0]
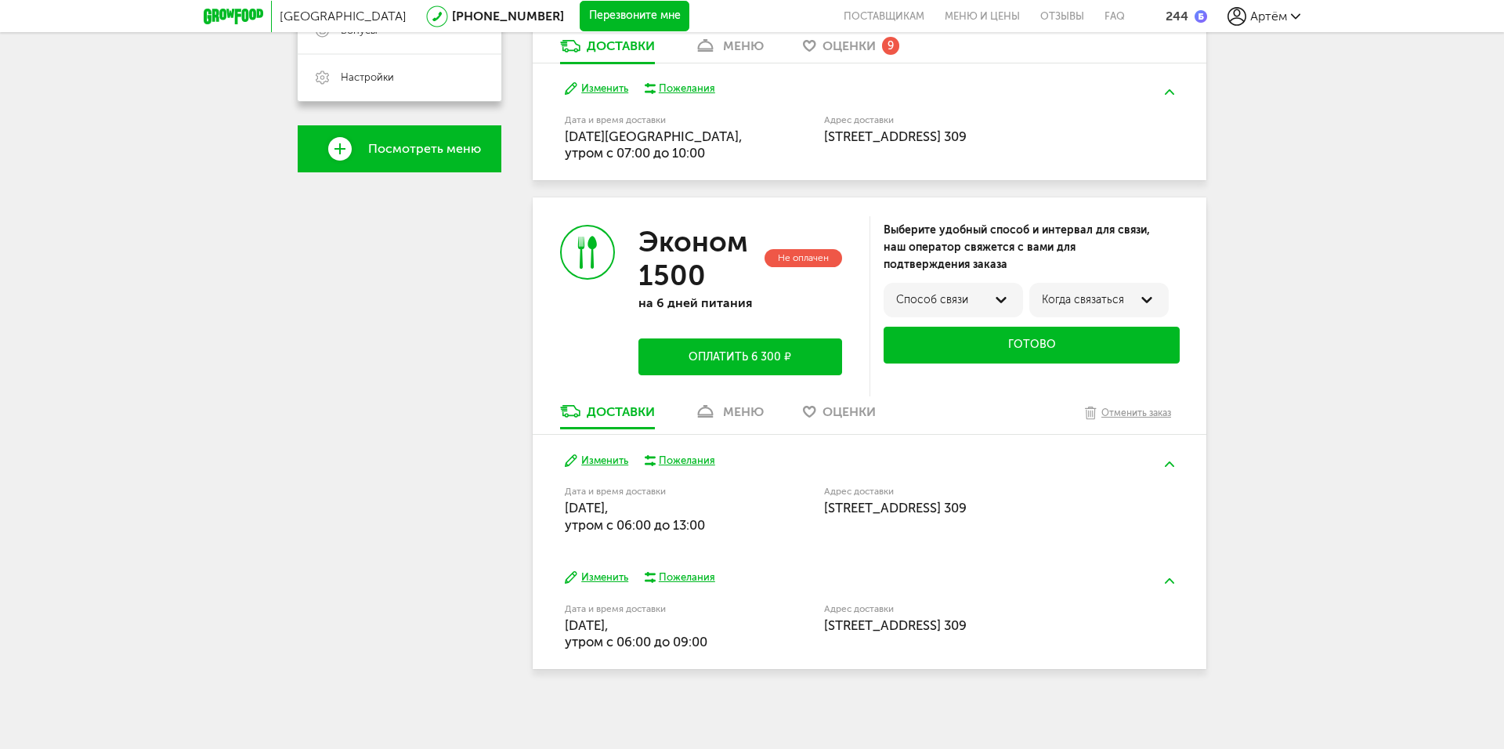
click at [619, 465] on button "Изменить" at bounding box center [596, 461] width 63 height 15
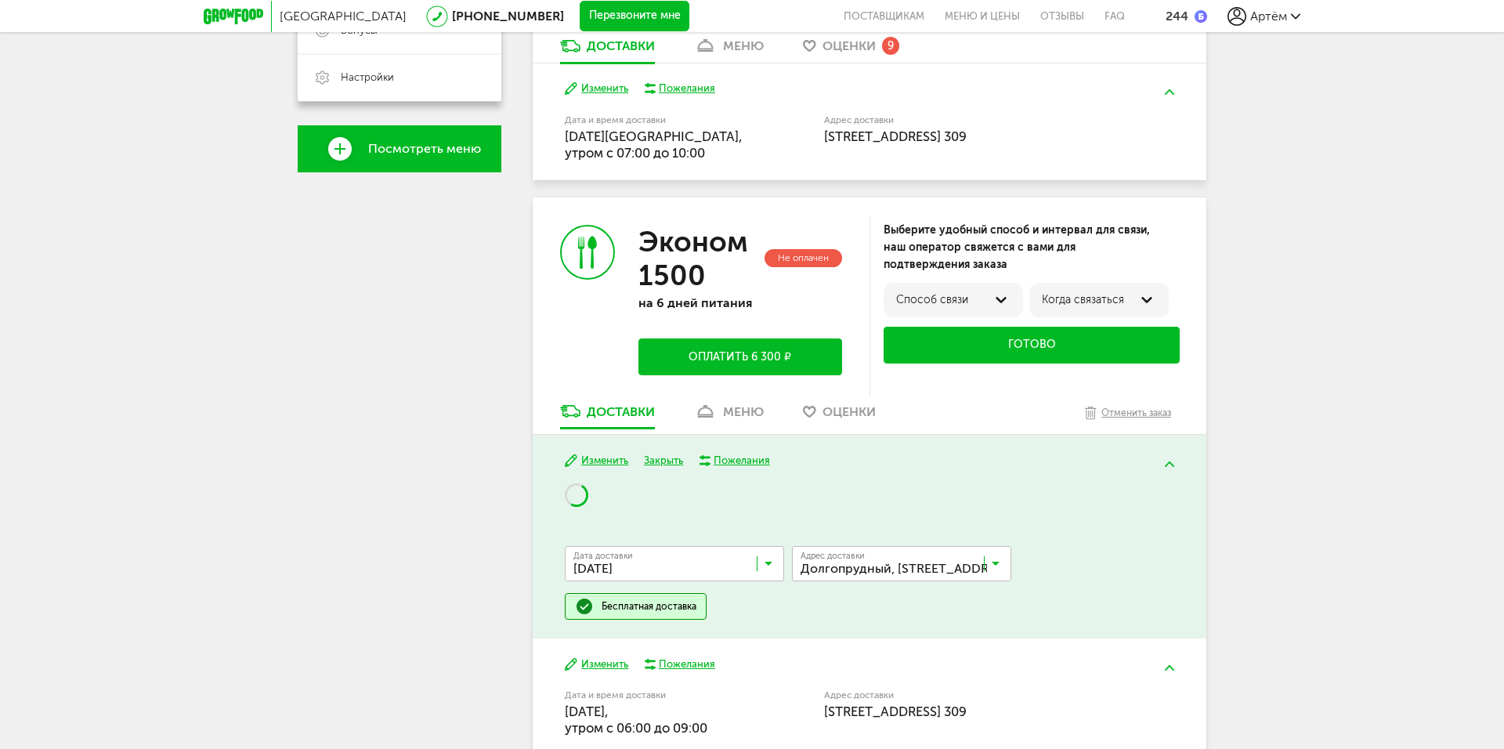
click at [693, 559] on input "Search for option" at bounding box center [678, 567] width 219 height 27
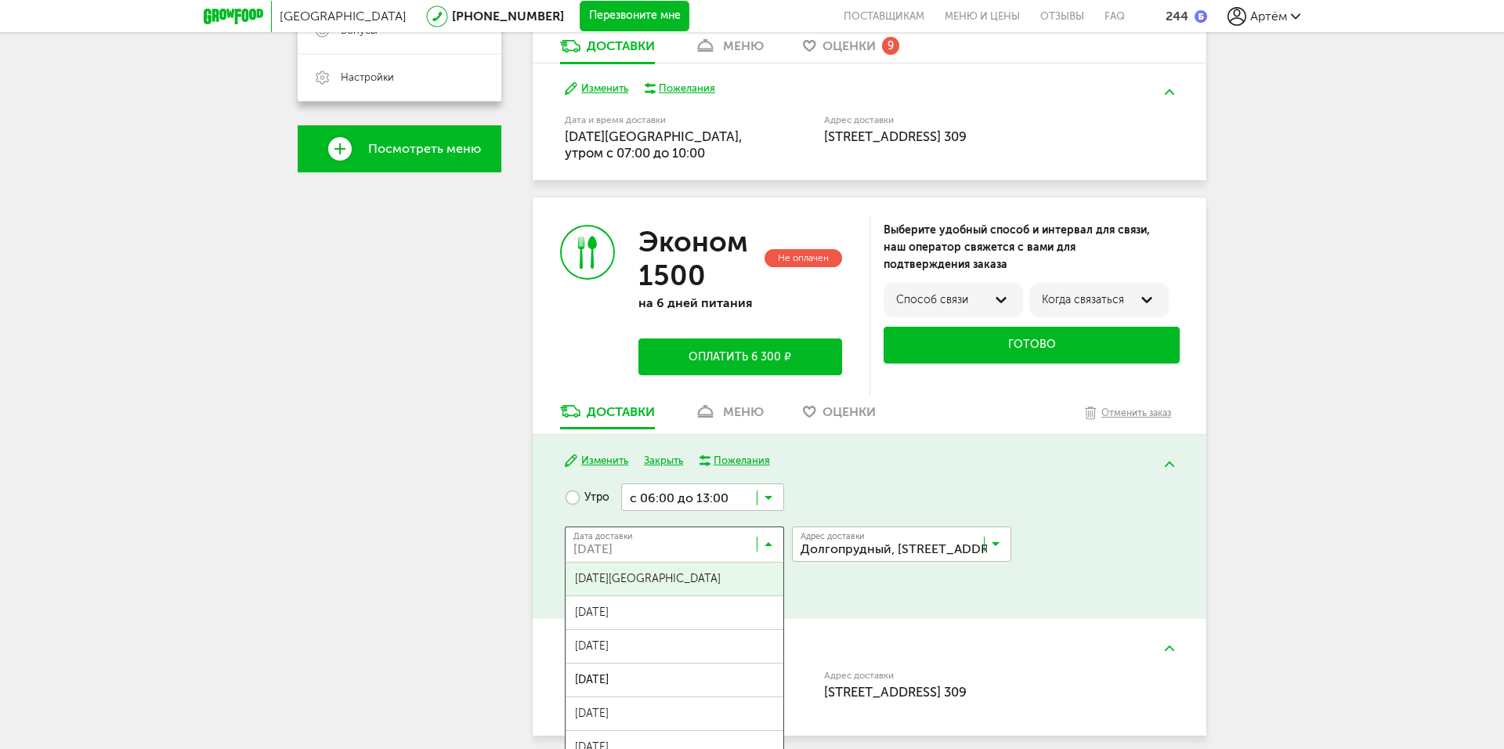
click at [683, 549] on input "Search for option" at bounding box center [678, 547] width 219 height 27
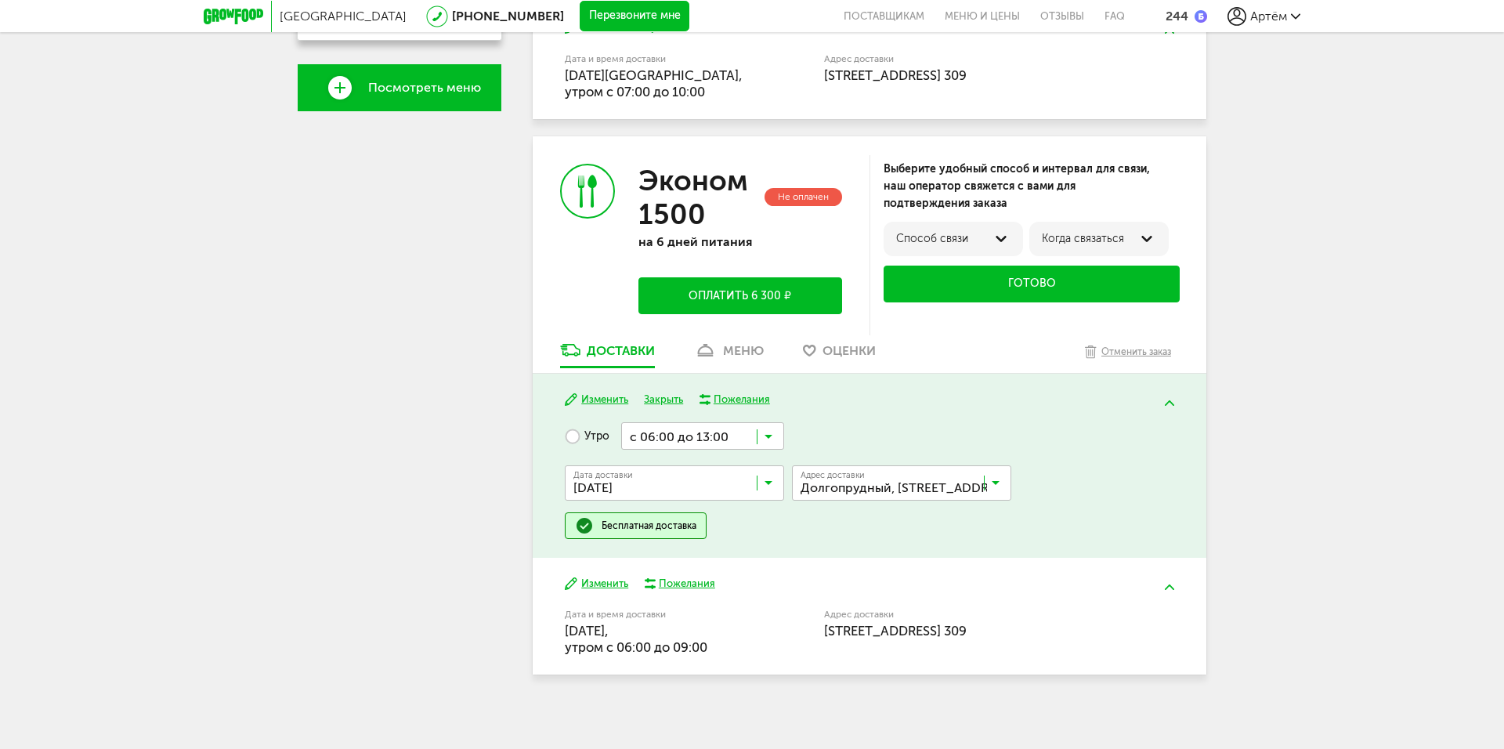
scroll to position [511, 0]
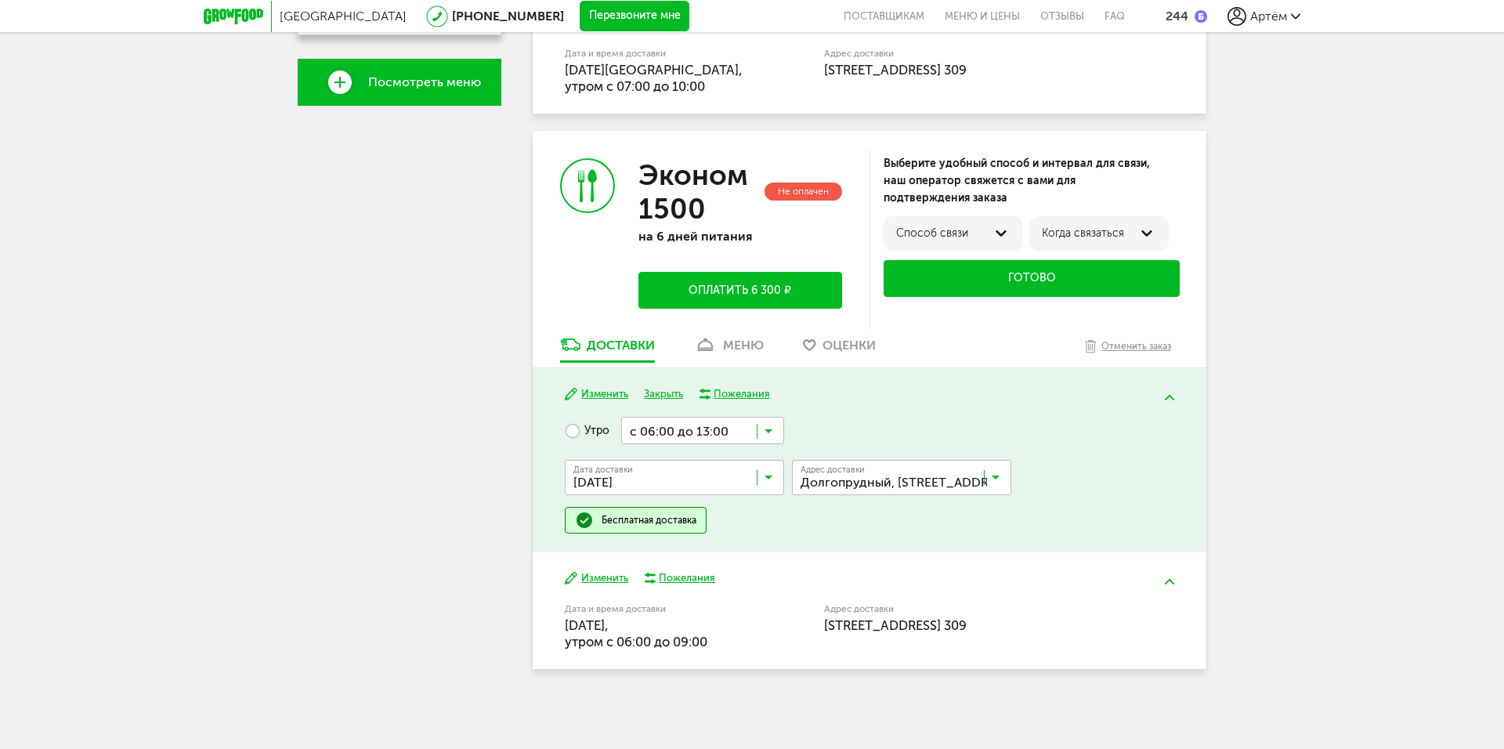
click at [738, 425] on input "Search for option" at bounding box center [702, 430] width 163 height 27
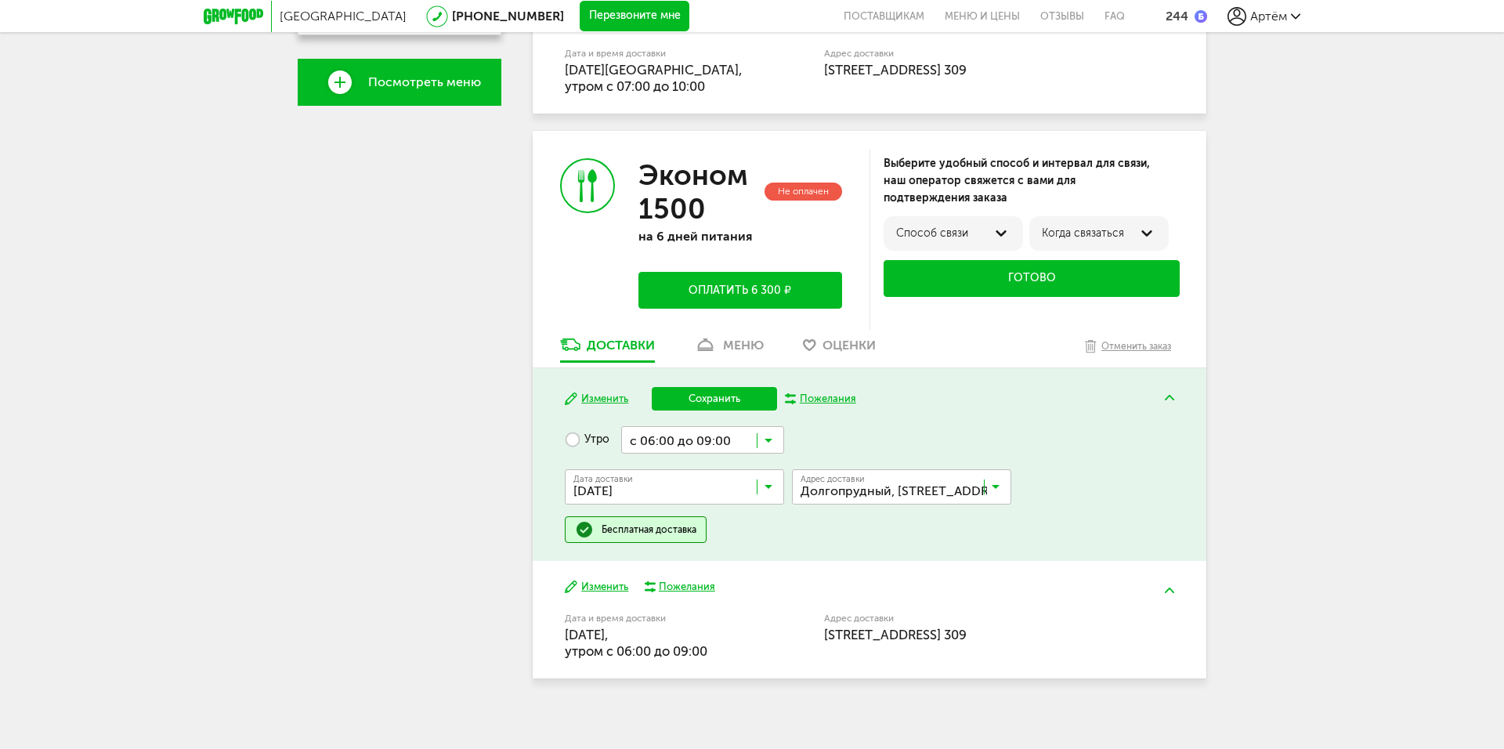
click at [720, 495] on span "с 06:00 до 09:00" at bounding box center [702, 501] width 161 height 33
click at [724, 403] on button "Сохранить" at bounding box center [714, 399] width 125 height 24
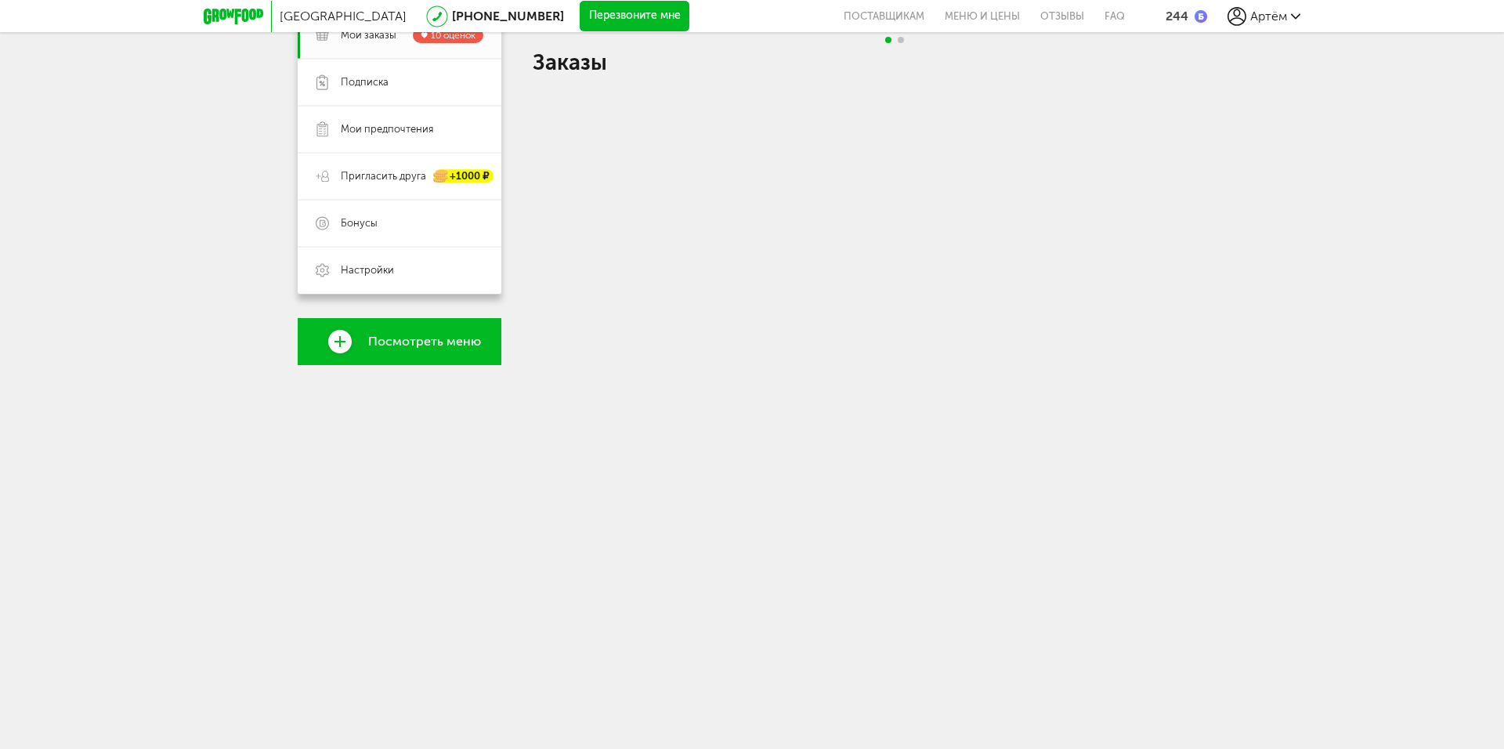
scroll to position [444, 0]
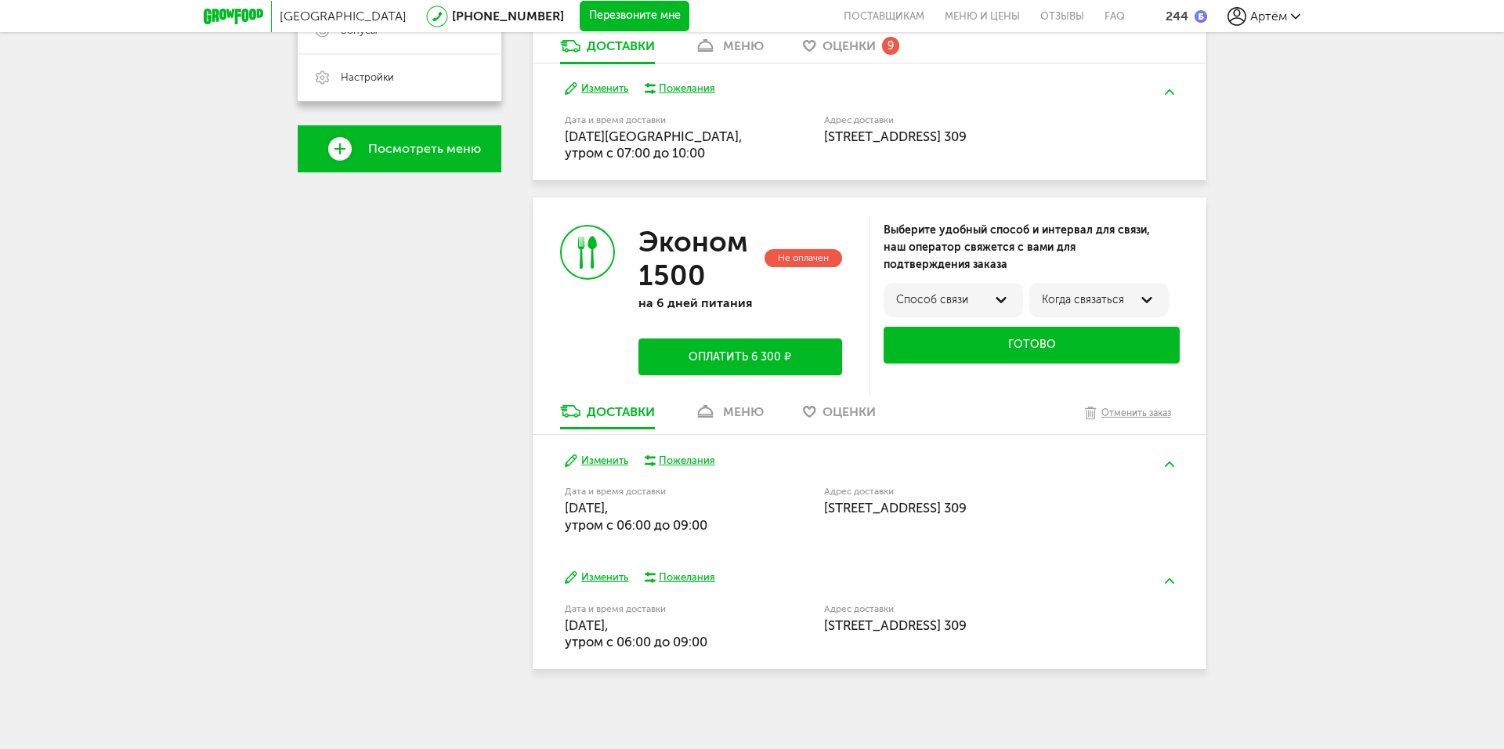
click at [700, 353] on button "Оплатить 6 300 ₽" at bounding box center [740, 356] width 204 height 37
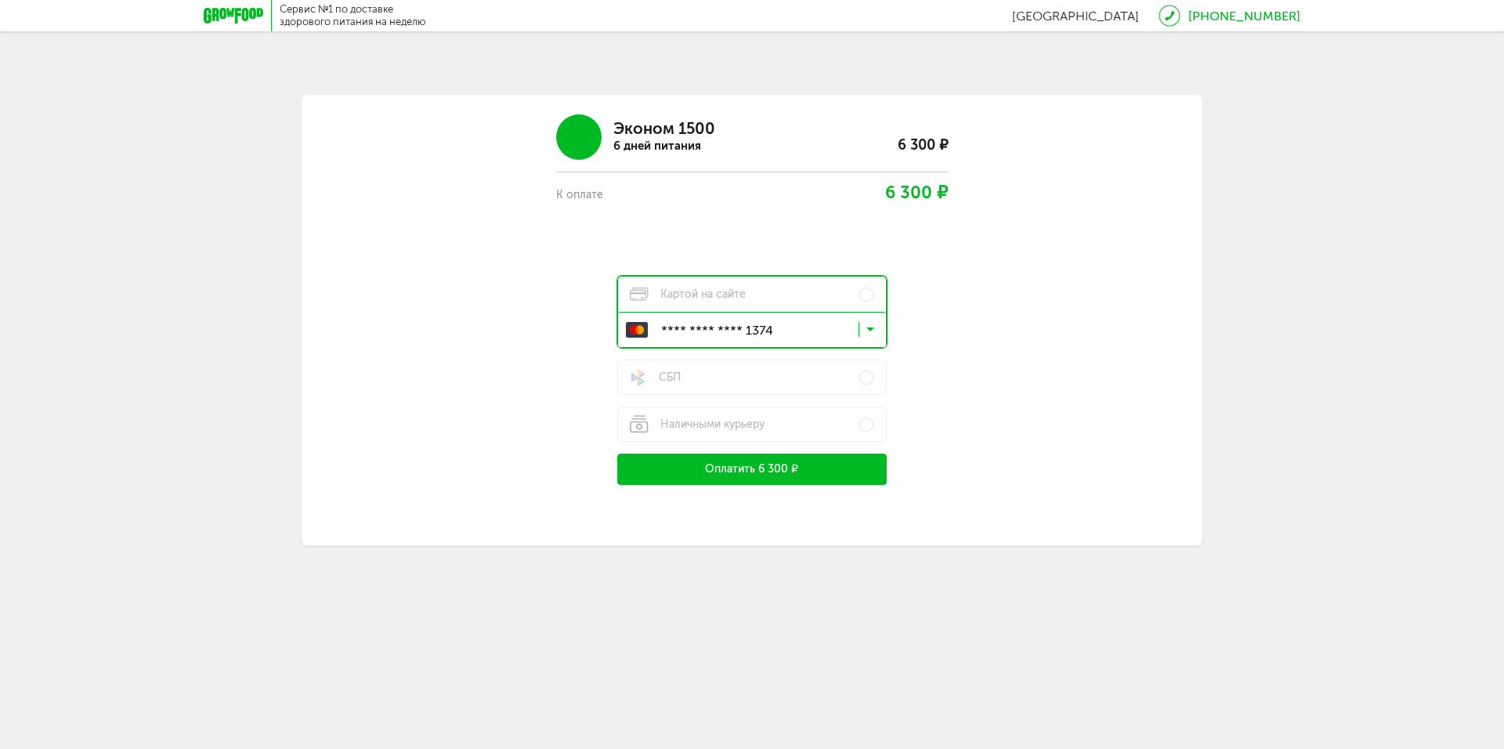
click at [877, 326] on input "Search for option" at bounding box center [756, 333] width 268 height 27
click at [828, 366] on span "**** **** **** 1374" at bounding box center [768, 364] width 203 height 33
click at [844, 462] on button "Оплатить 6 300 ₽" at bounding box center [751, 469] width 269 height 31
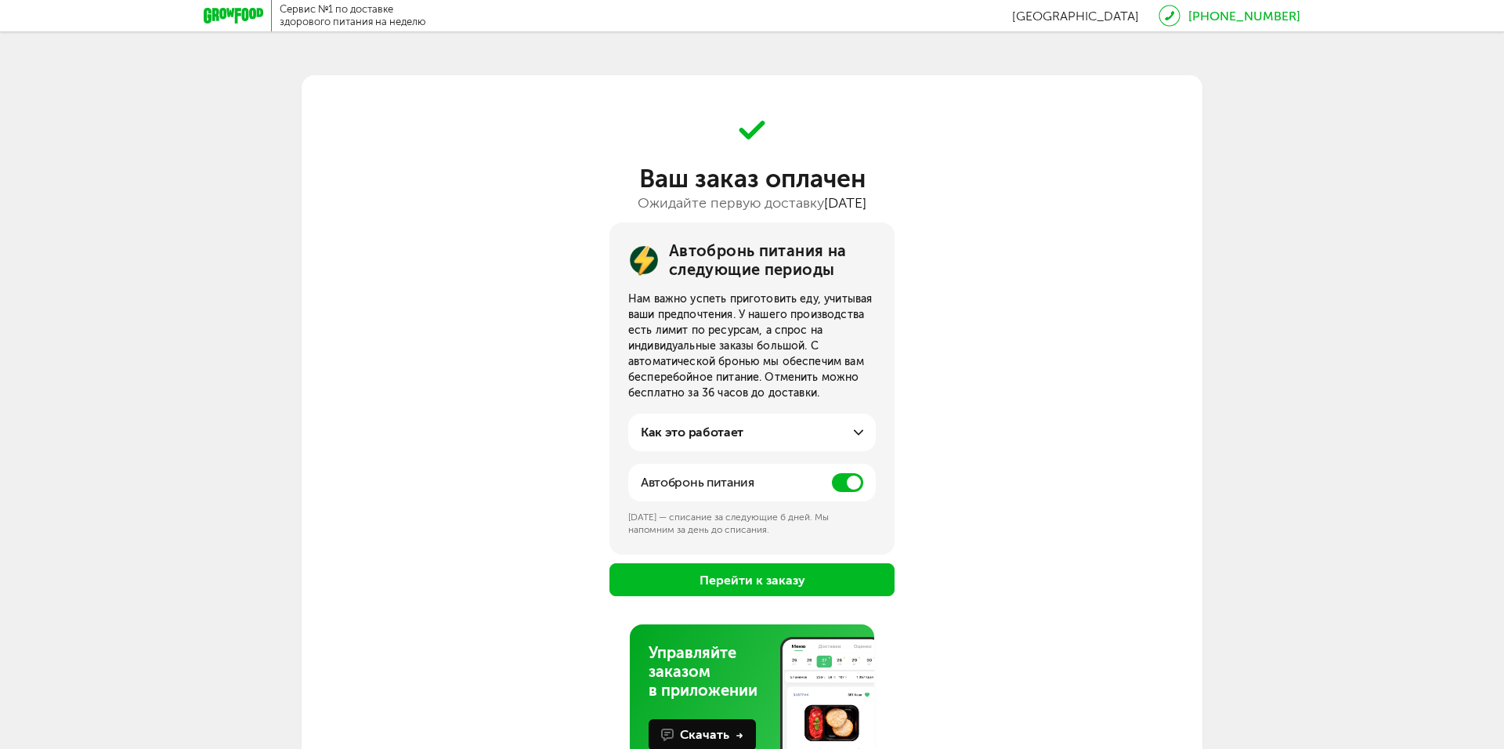
click at [840, 479] on span at bounding box center [847, 482] width 31 height 19
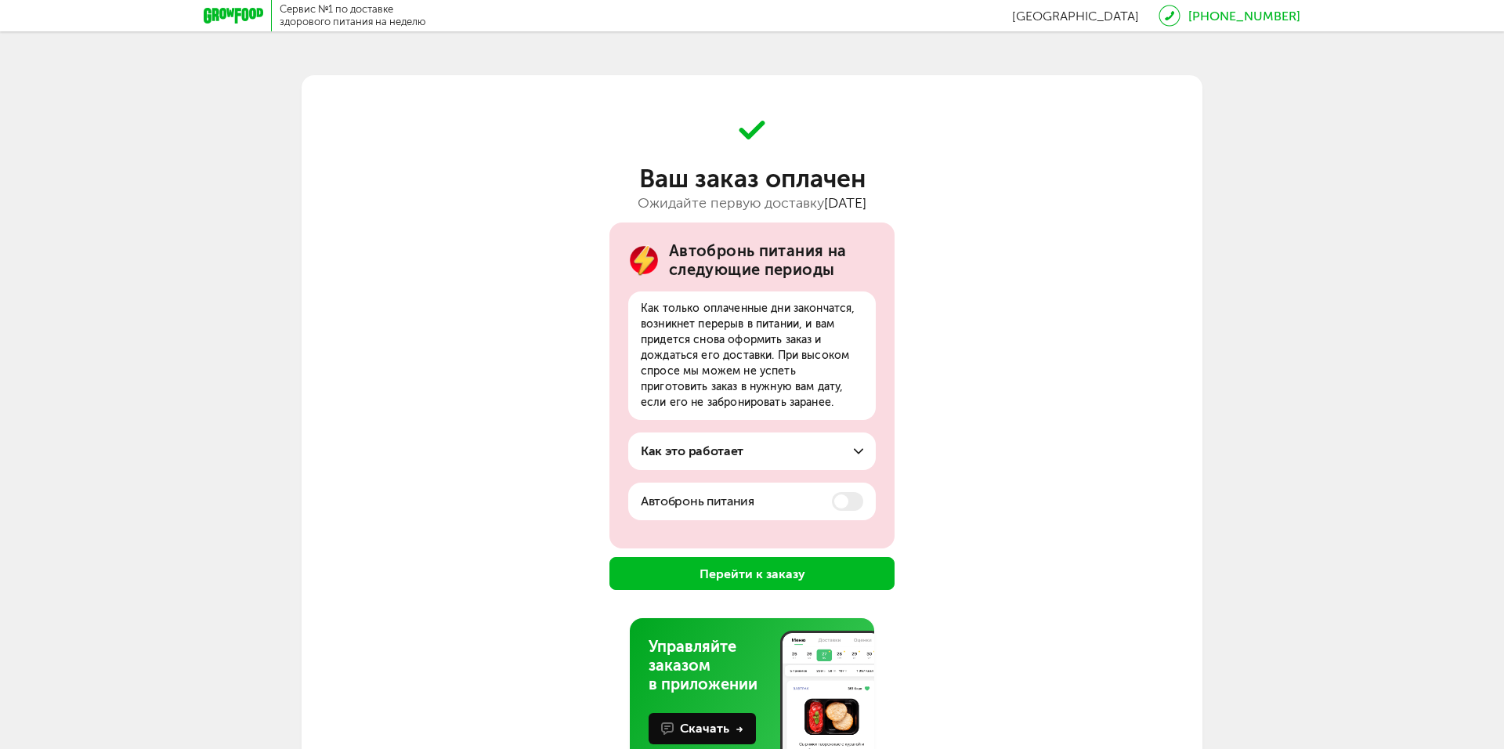
click at [834, 565] on button "Перейти к заказу" at bounding box center [751, 573] width 285 height 33
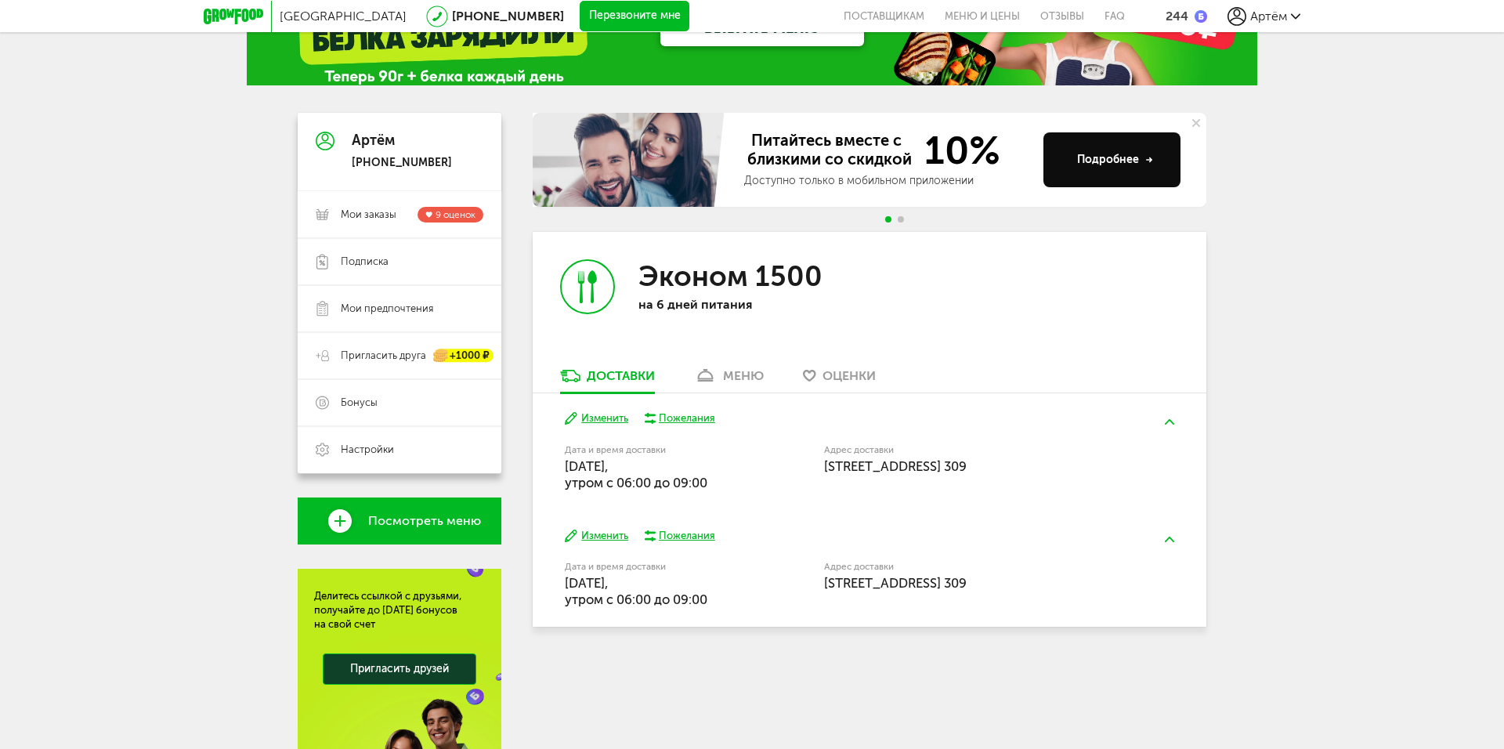
scroll to position [78, 0]
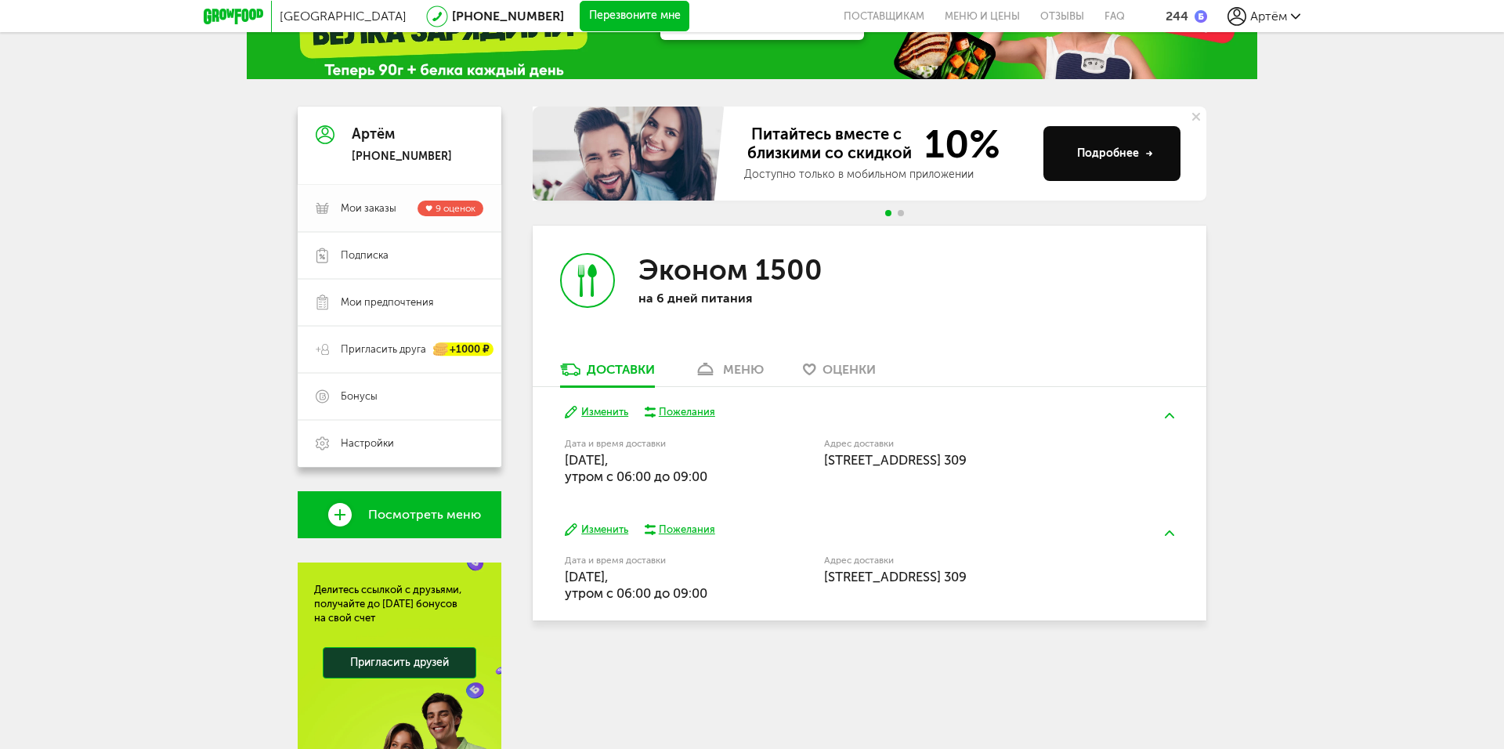
click at [372, 212] on span "Мои заказы" at bounding box center [369, 208] width 56 height 14
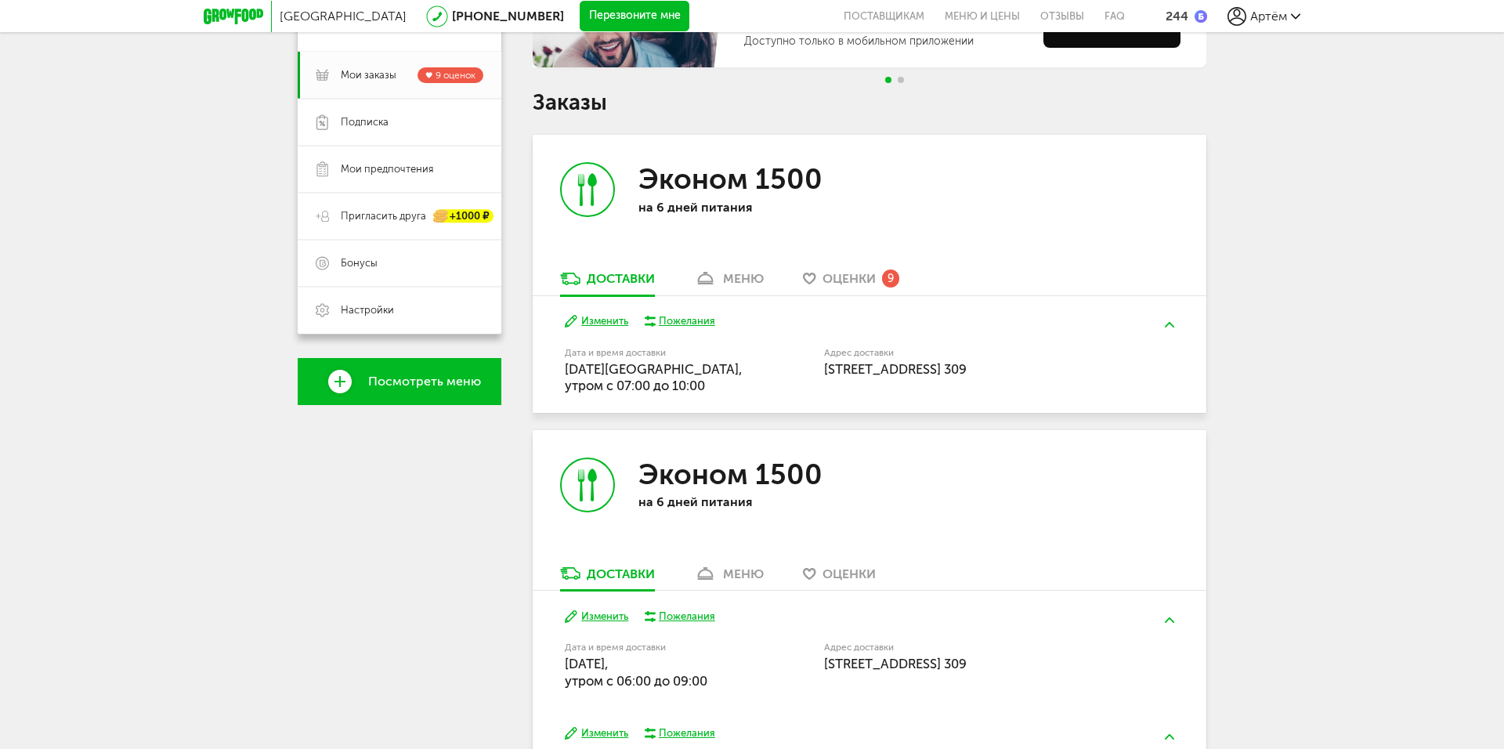
scroll to position [211, 0]
